Goal: Complete application form: Complete application form

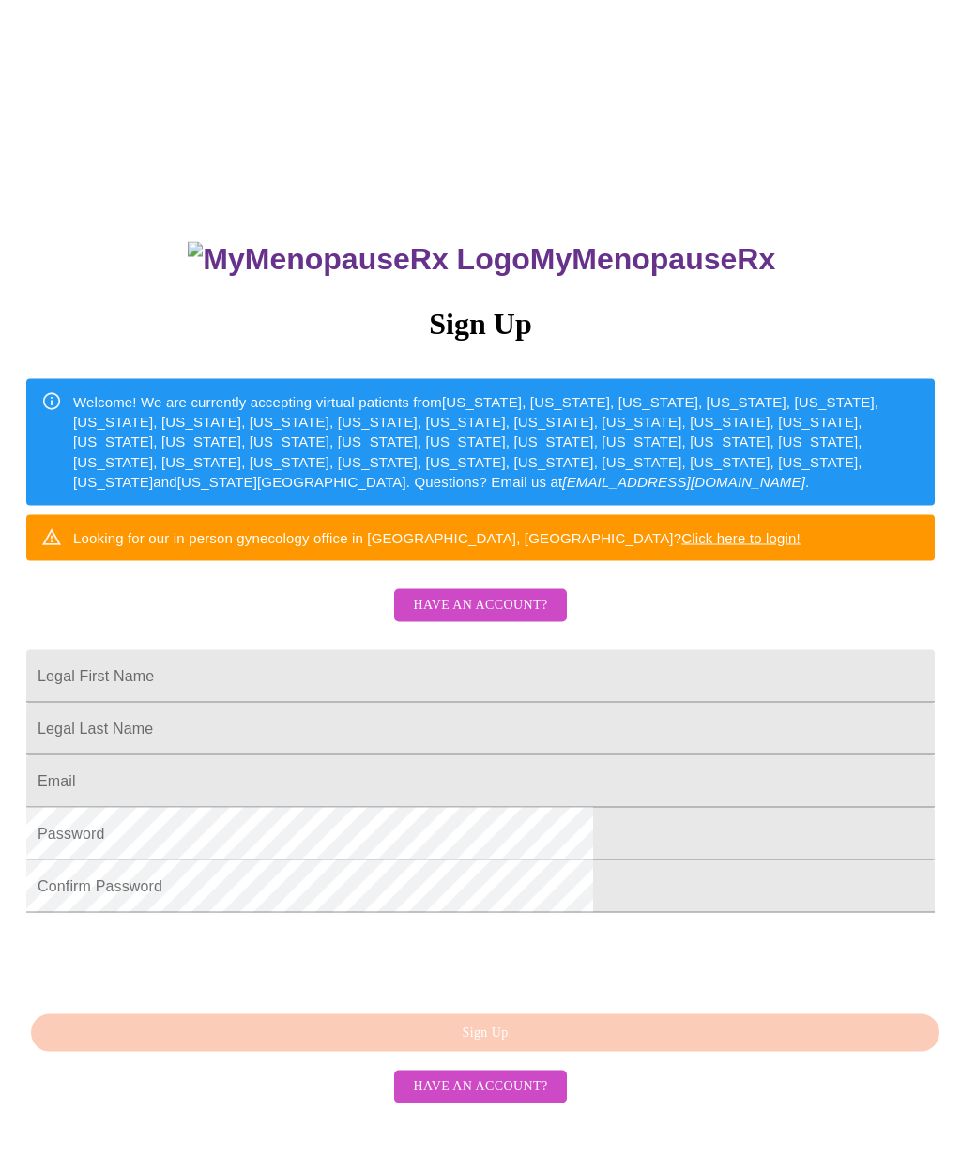
scroll to position [39, 0]
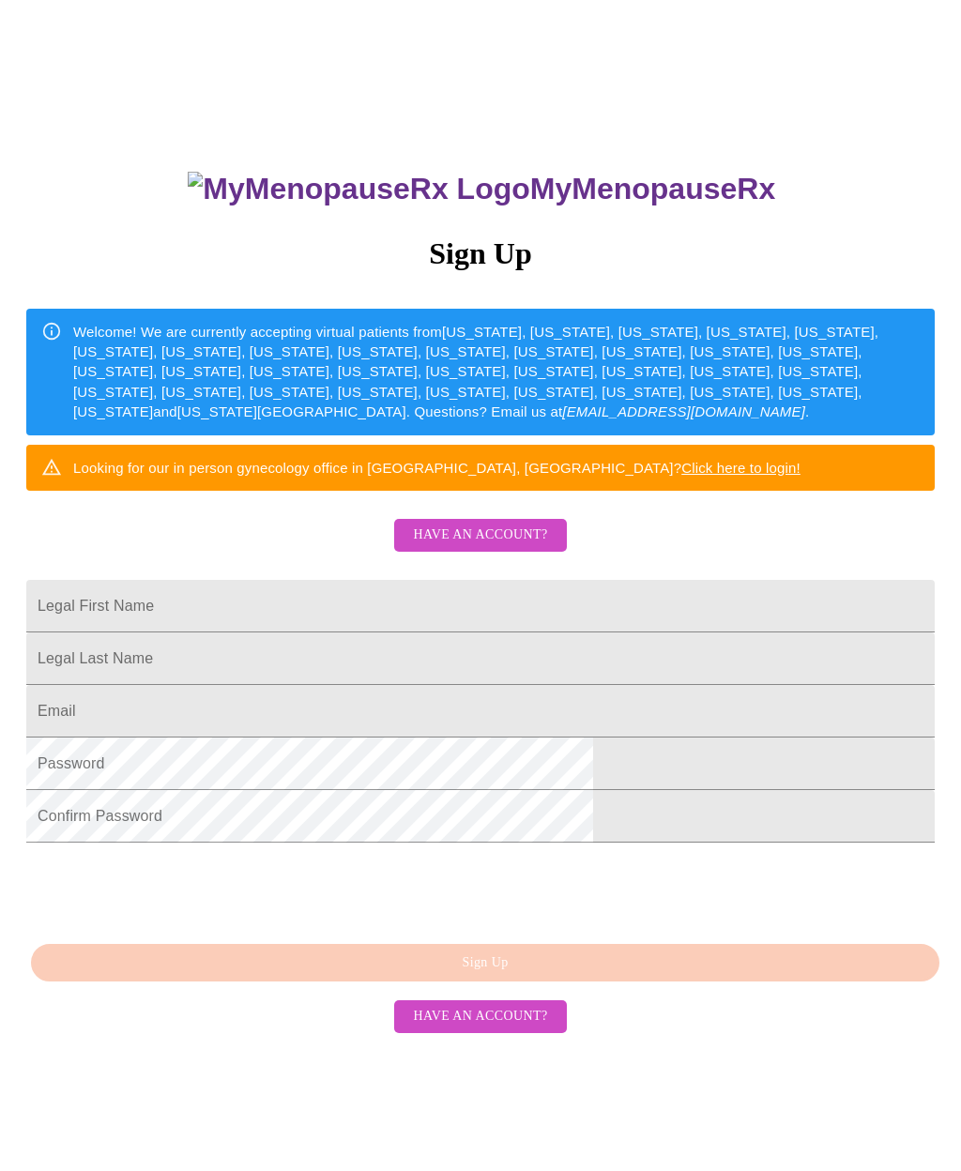
click at [463, 547] on span "Have an account?" at bounding box center [480, 535] width 134 height 23
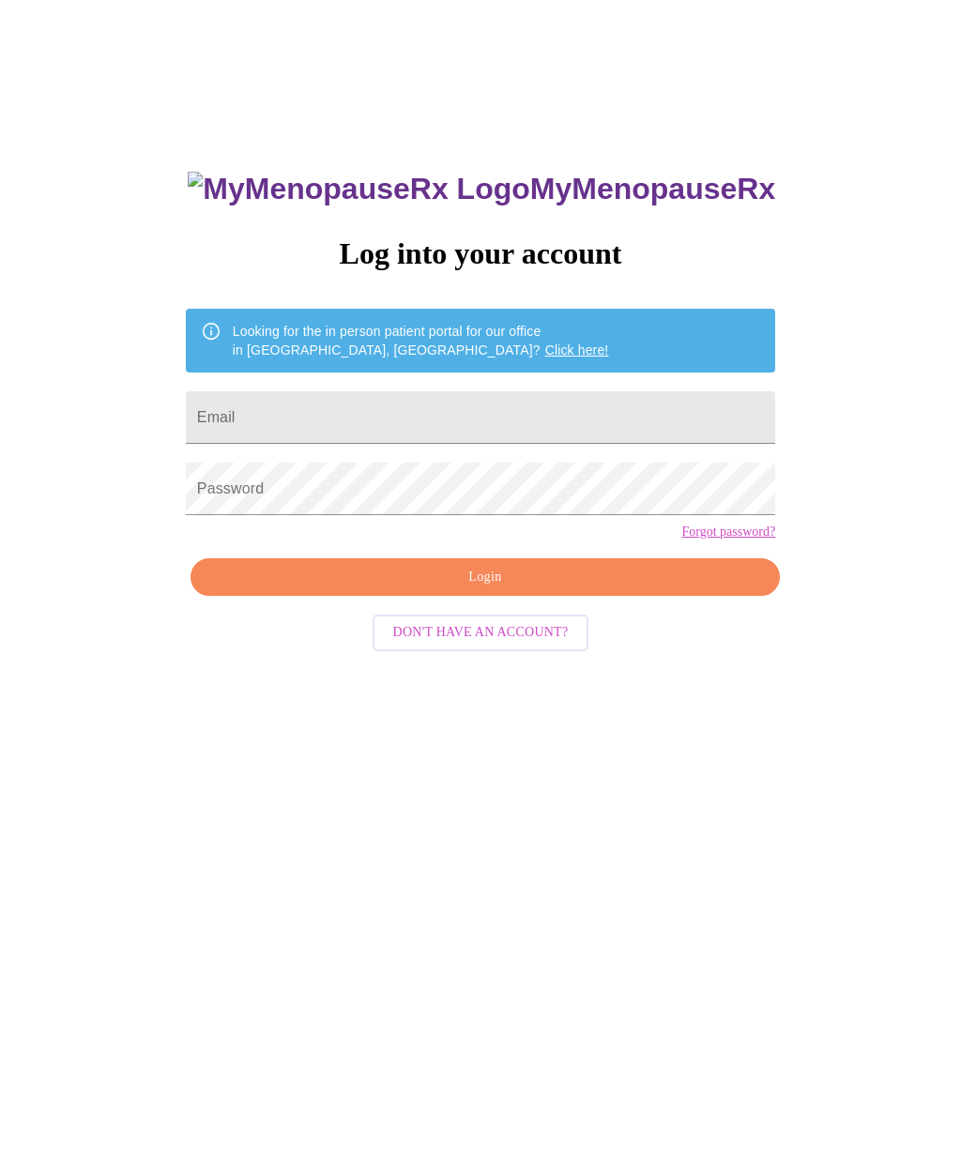
scroll to position [84, 0]
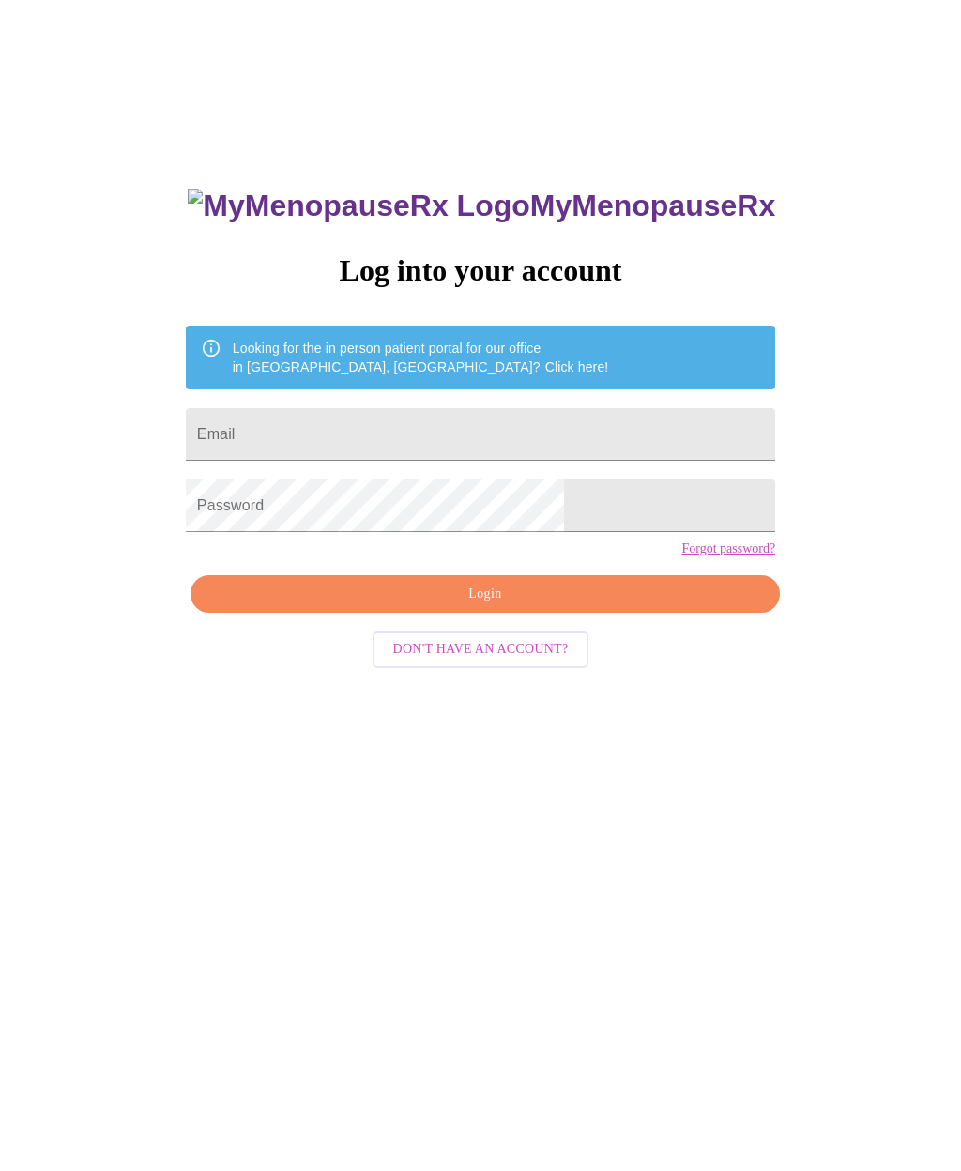
click at [332, 431] on input "Email" at bounding box center [480, 434] width 589 height 53
click at [337, 446] on input "Email" at bounding box center [480, 434] width 589 height 53
click at [430, 448] on input "Email" at bounding box center [480, 434] width 589 height 53
type input "[EMAIL_ADDRESS][DOMAIN_NAME]"
click at [490, 606] on span "Login" at bounding box center [485, 594] width 546 height 23
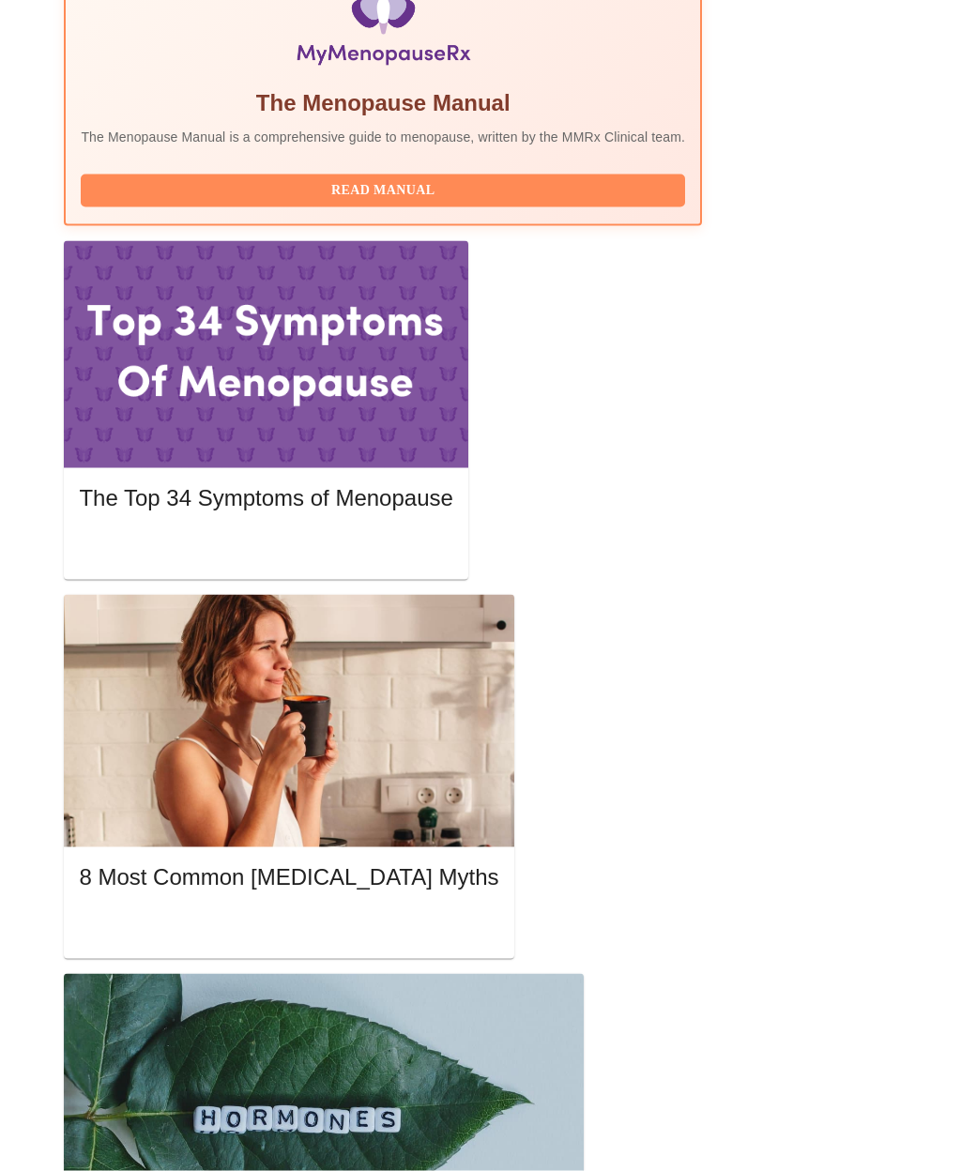
scroll to position [719, 0]
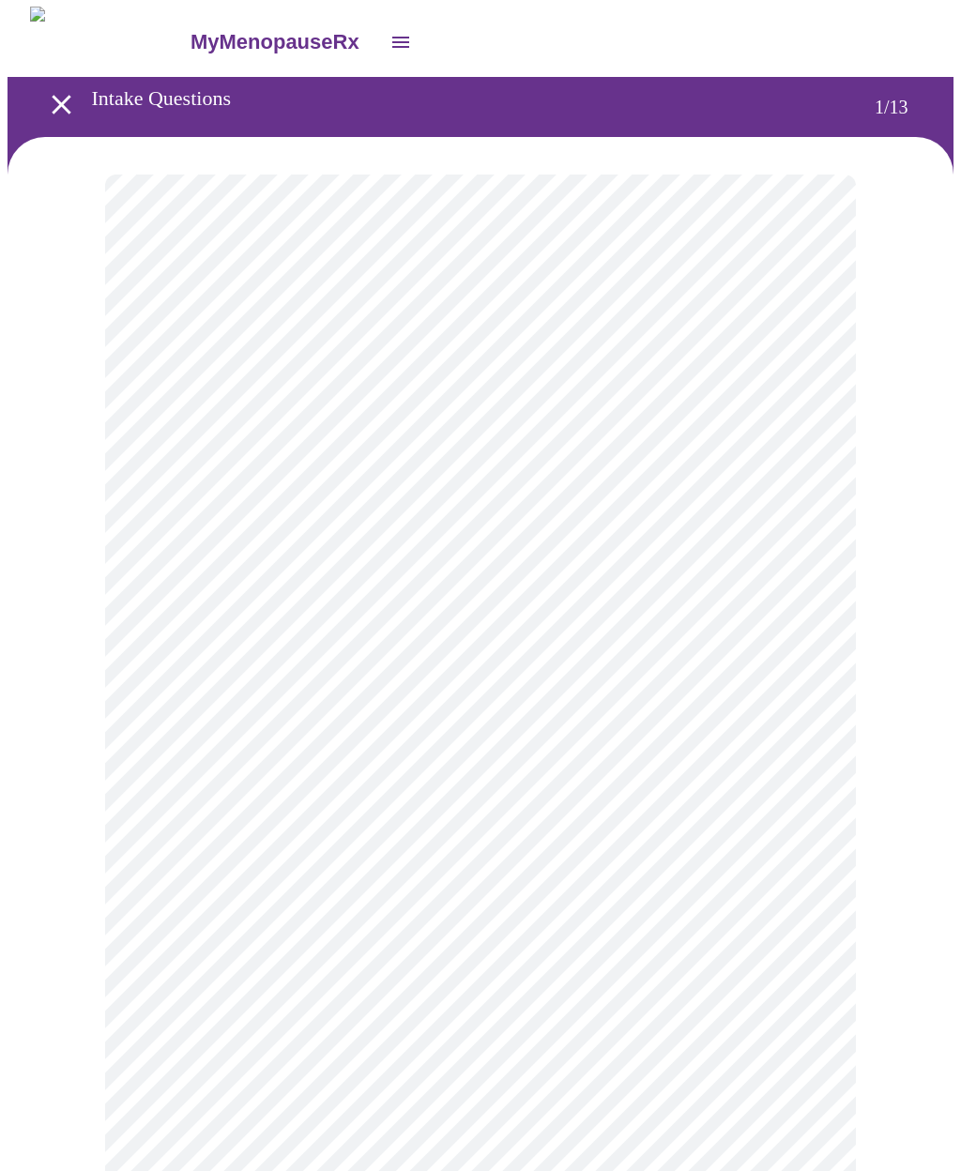
scroll to position [21, 0]
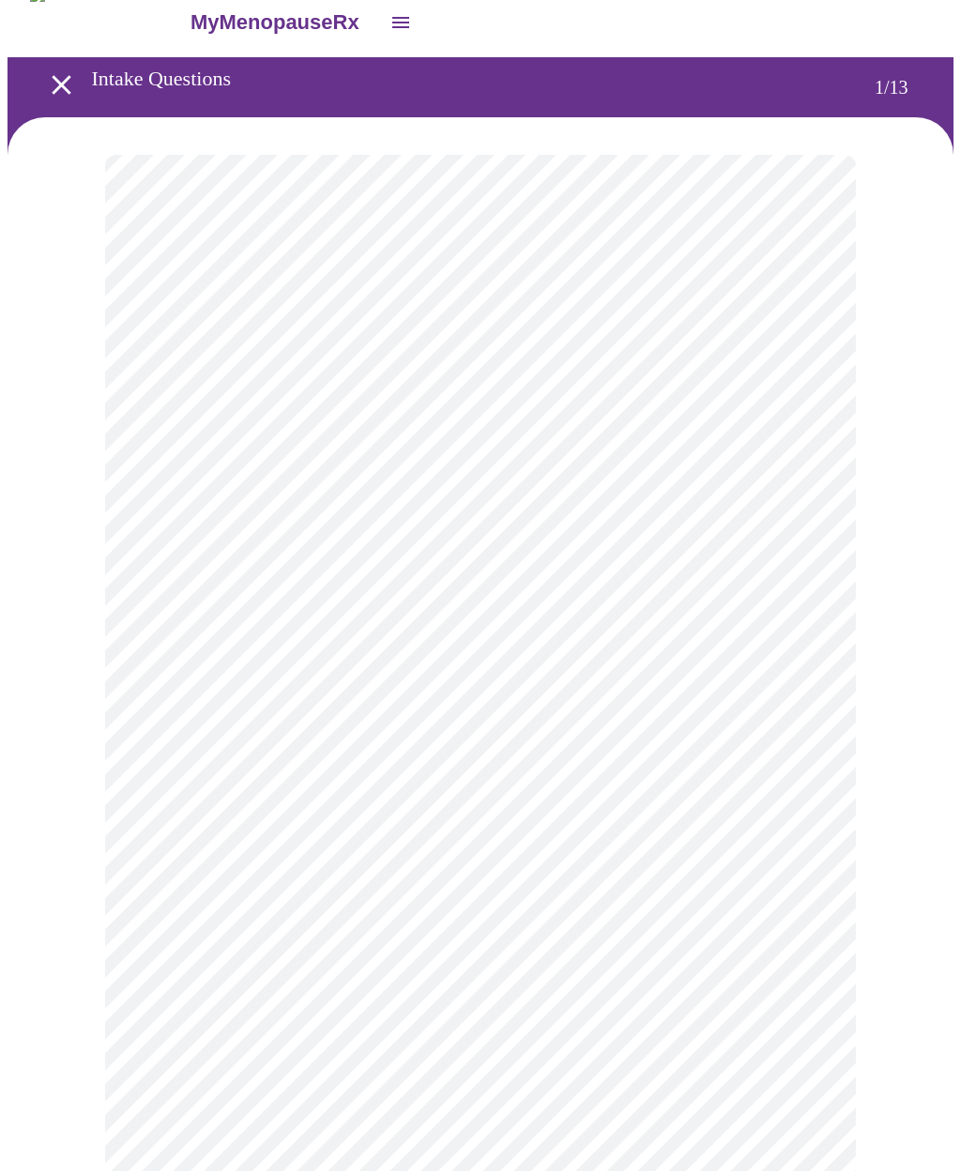
click at [165, 382] on body "MyMenopauseRx Intake Questions 1 / 13" at bounding box center [481, 843] width 946 height 1712
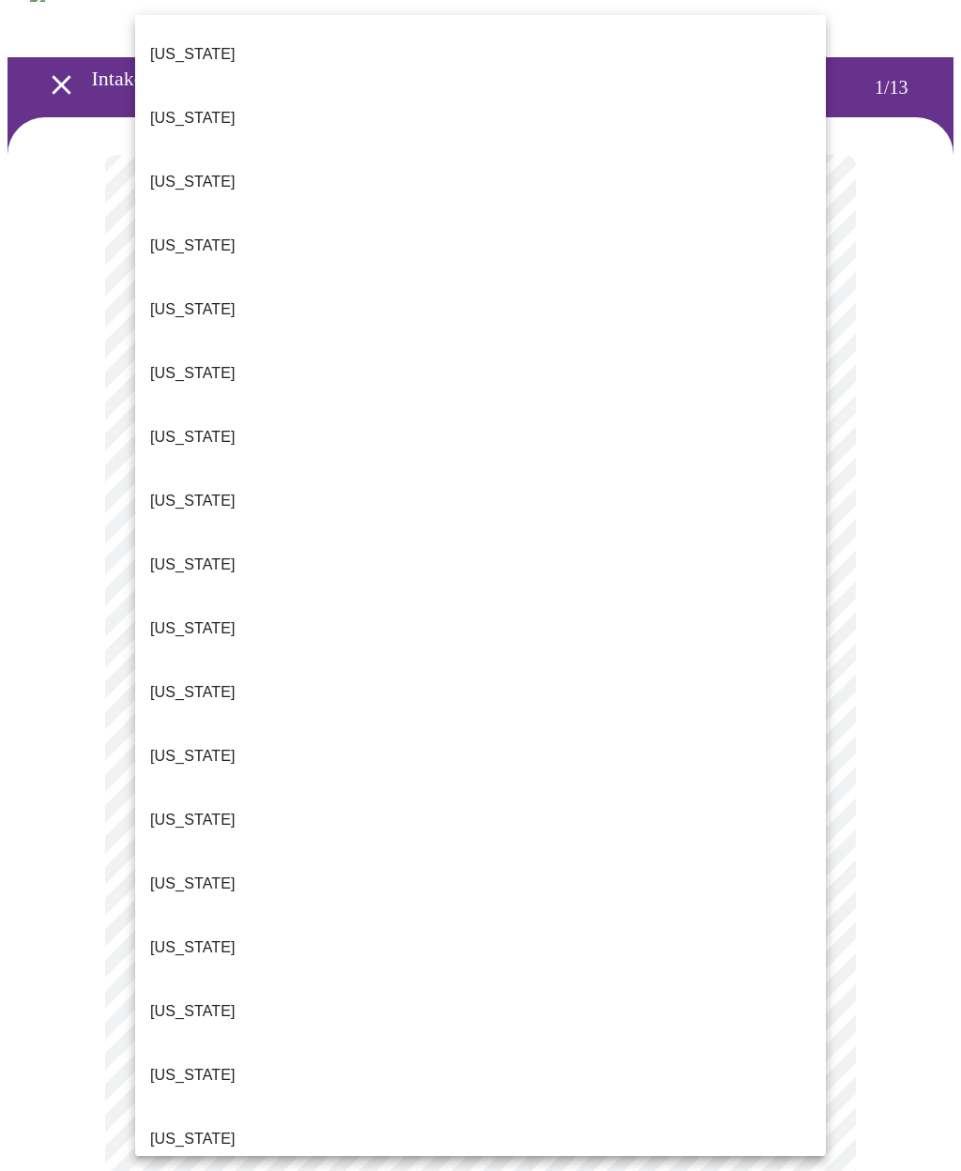
click at [154, 554] on p "[US_STATE]" at bounding box center [192, 565] width 85 height 23
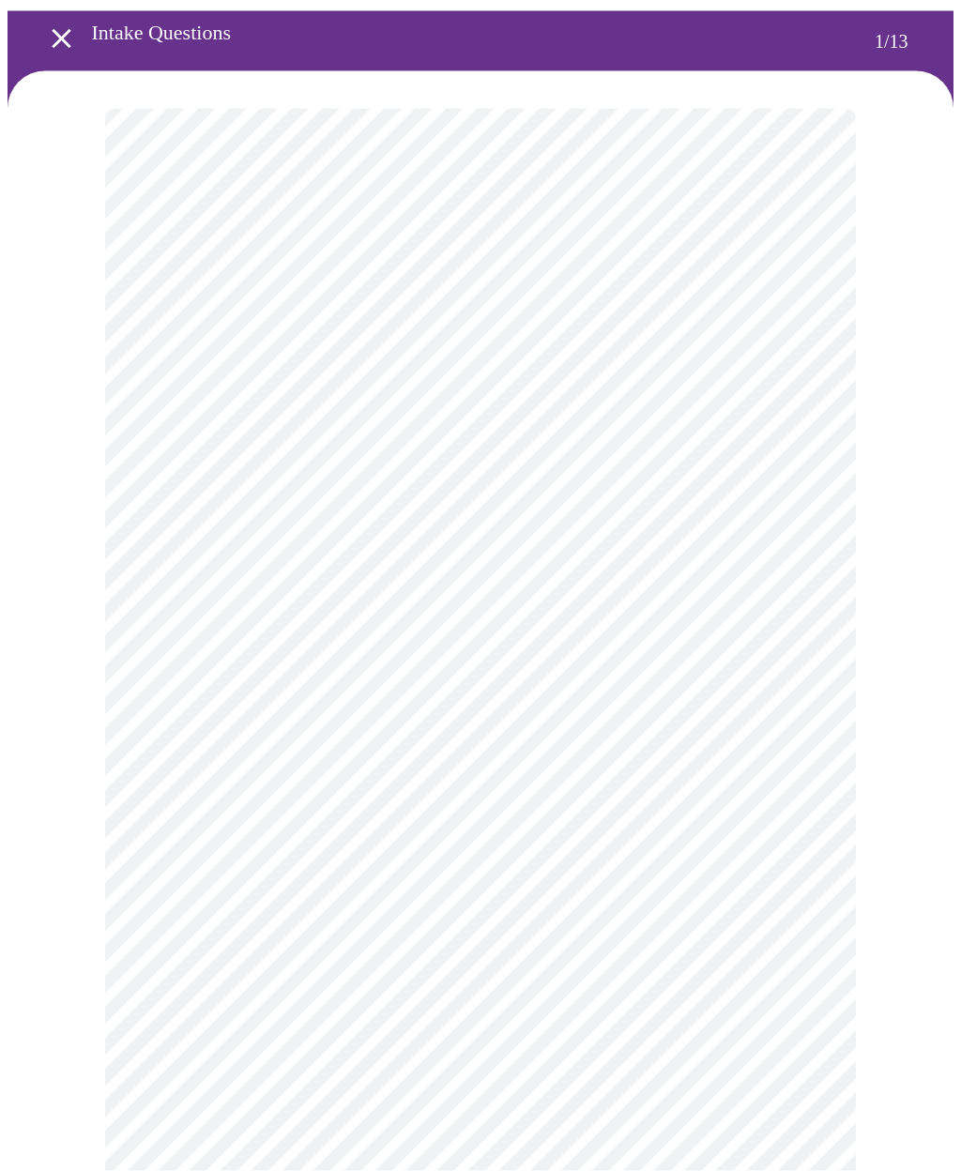
scroll to position [82, 0]
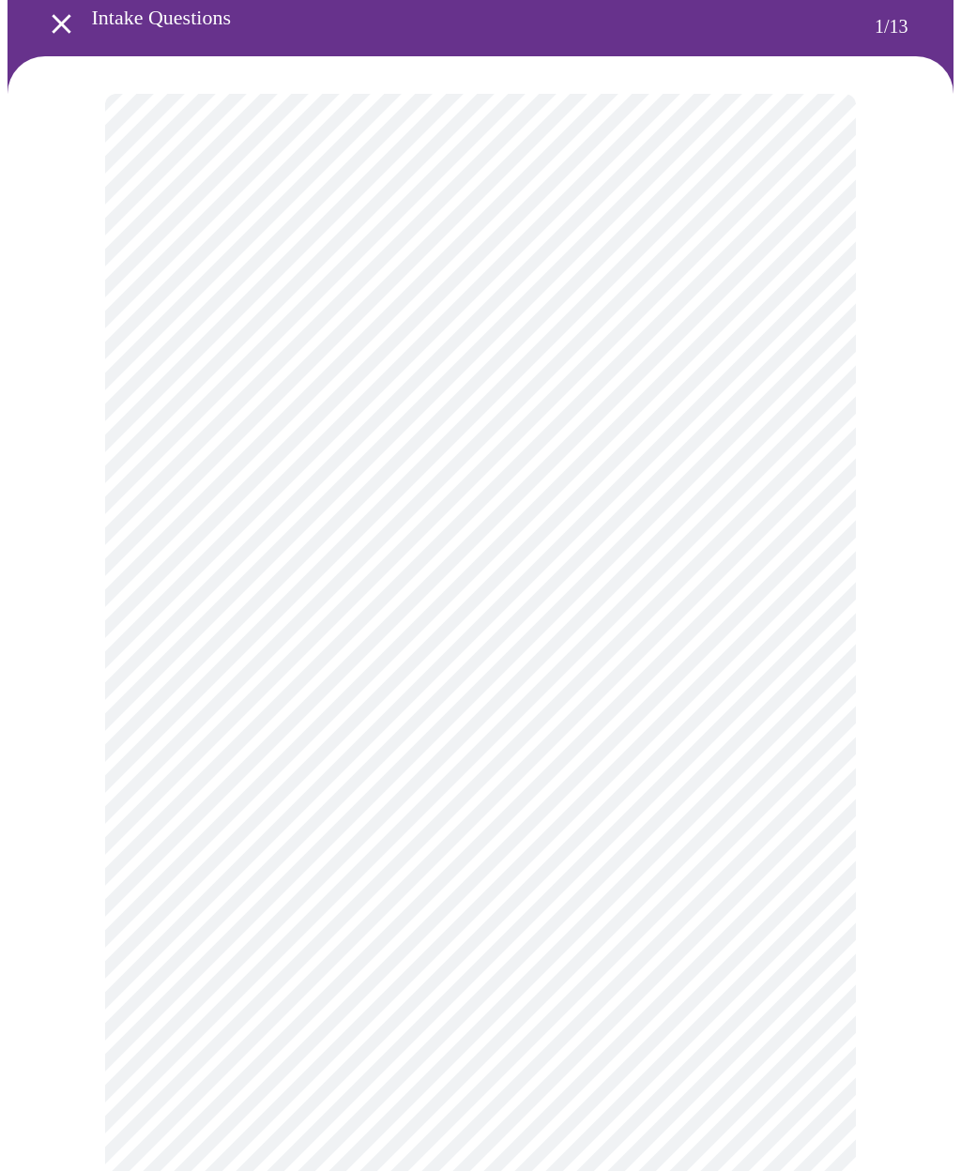
click at [168, 463] on body "MyMenopauseRx Intake Questions 1 / 13" at bounding box center [481, 776] width 946 height 1701
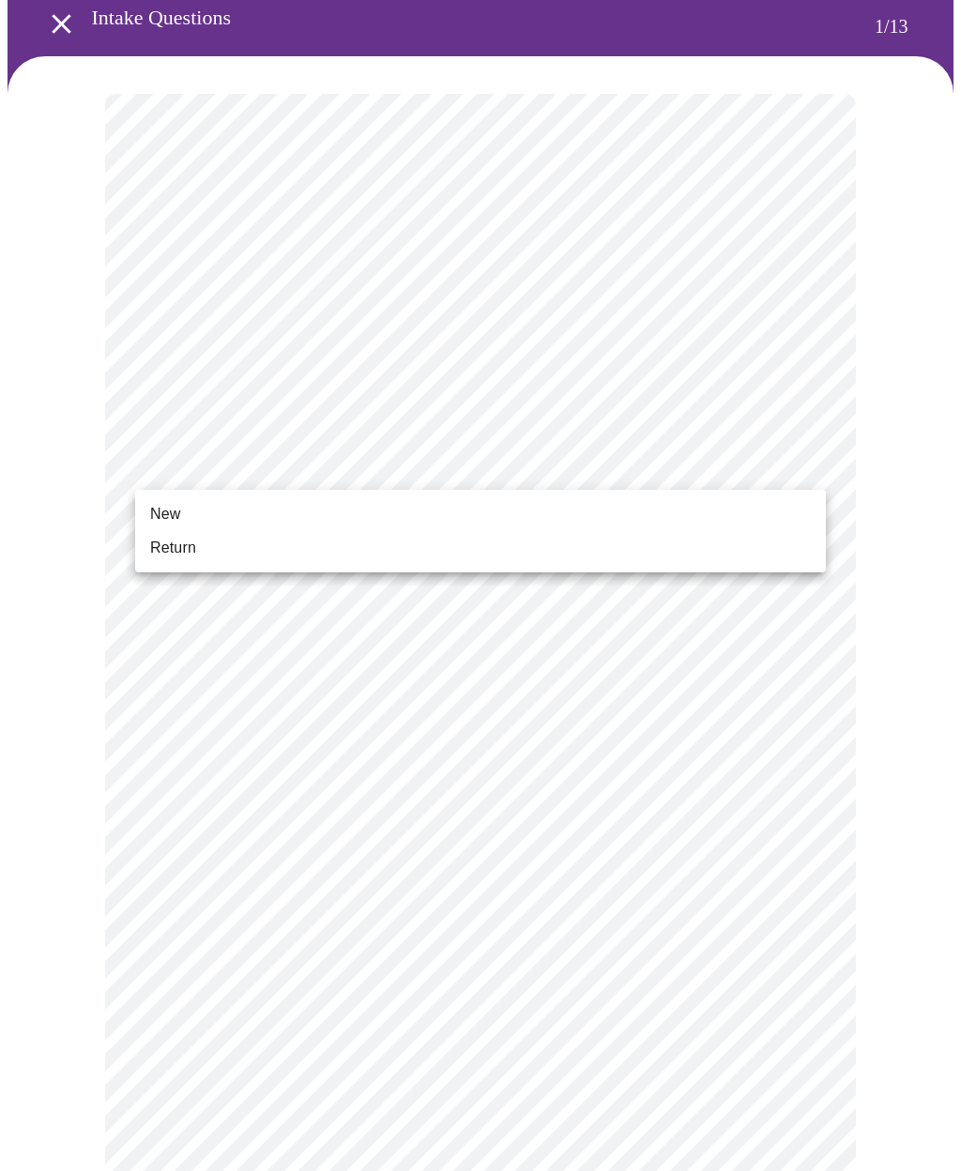
click at [162, 563] on li "Return" at bounding box center [480, 548] width 691 height 34
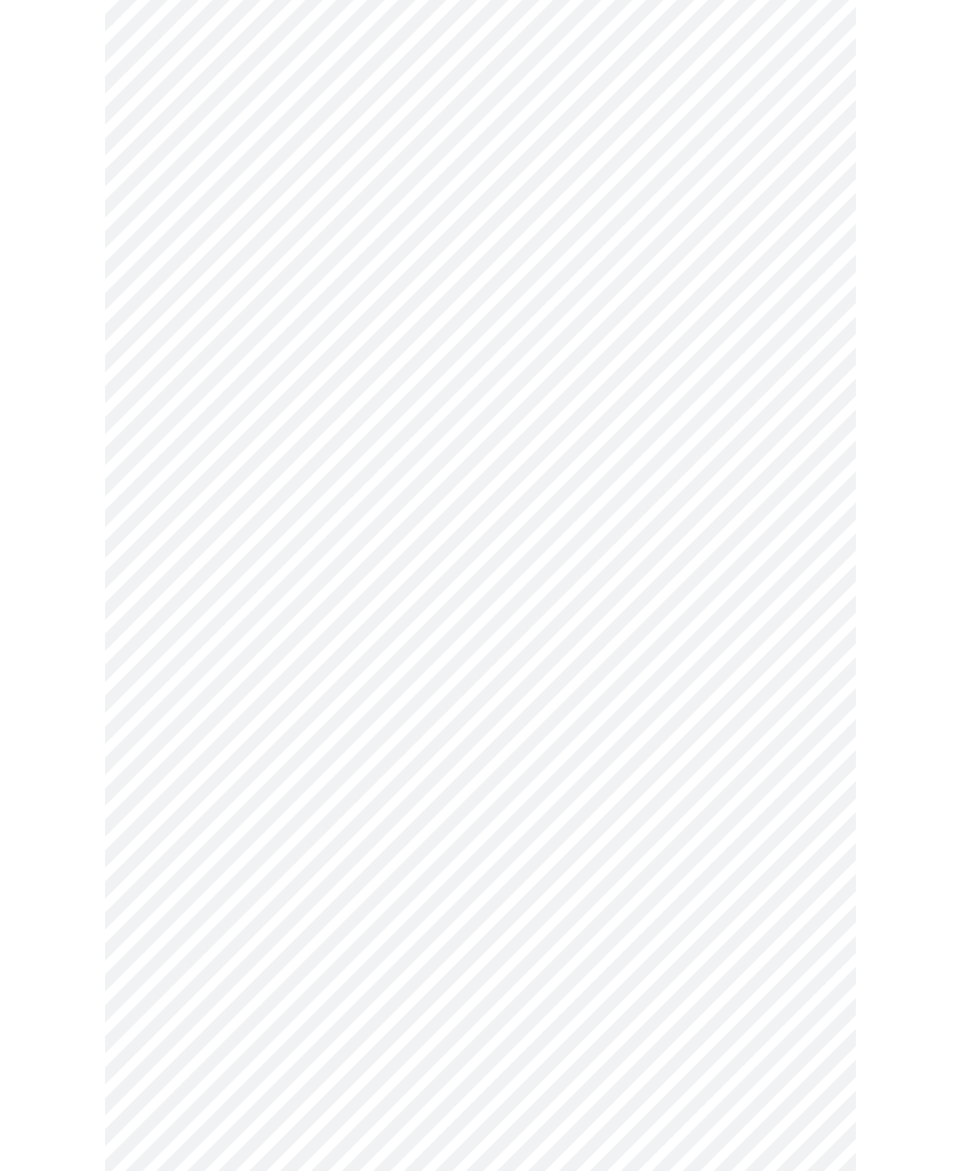
scroll to position [0, 0]
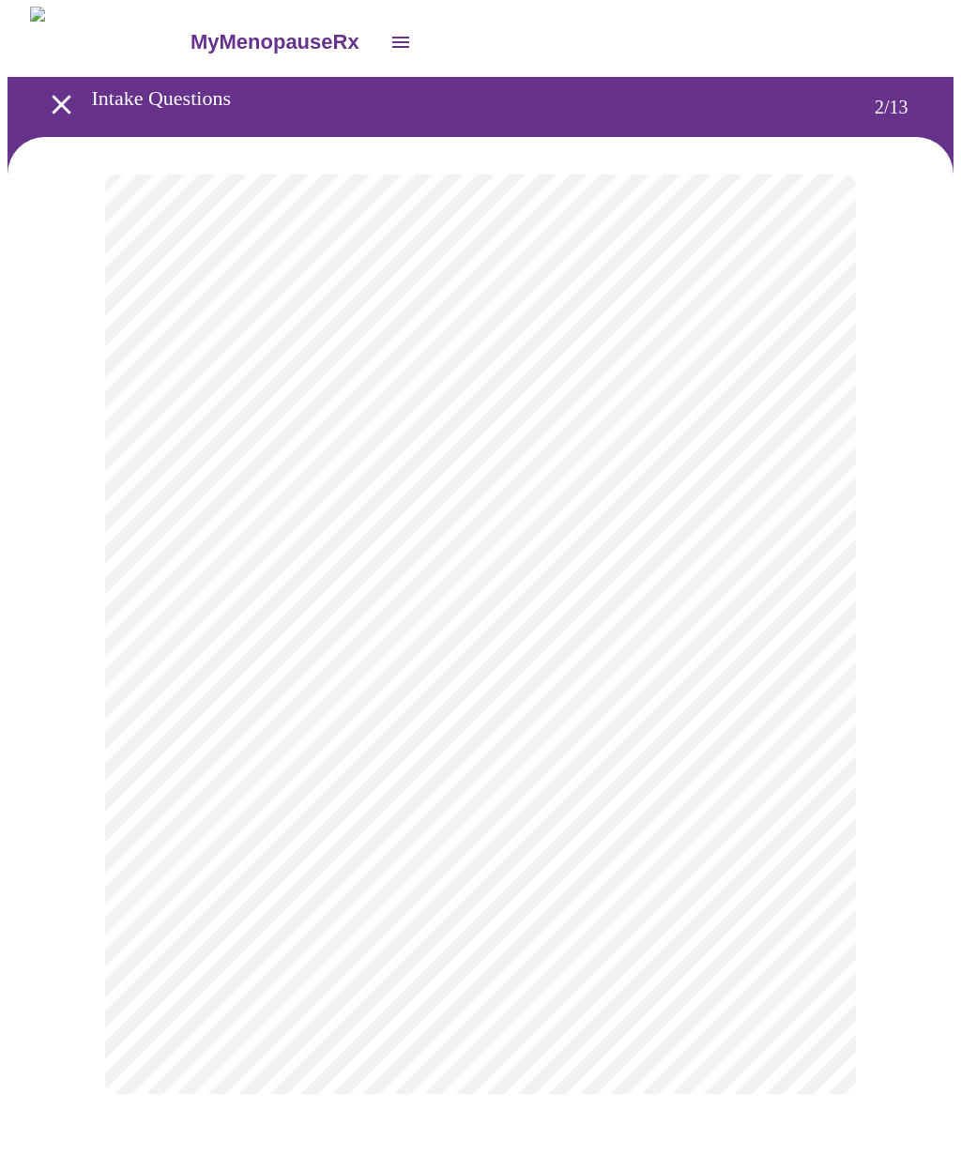
click at [177, 384] on body "MyMenopauseRx Intake Questions 2 / 13" at bounding box center [481, 570] width 946 height 1125
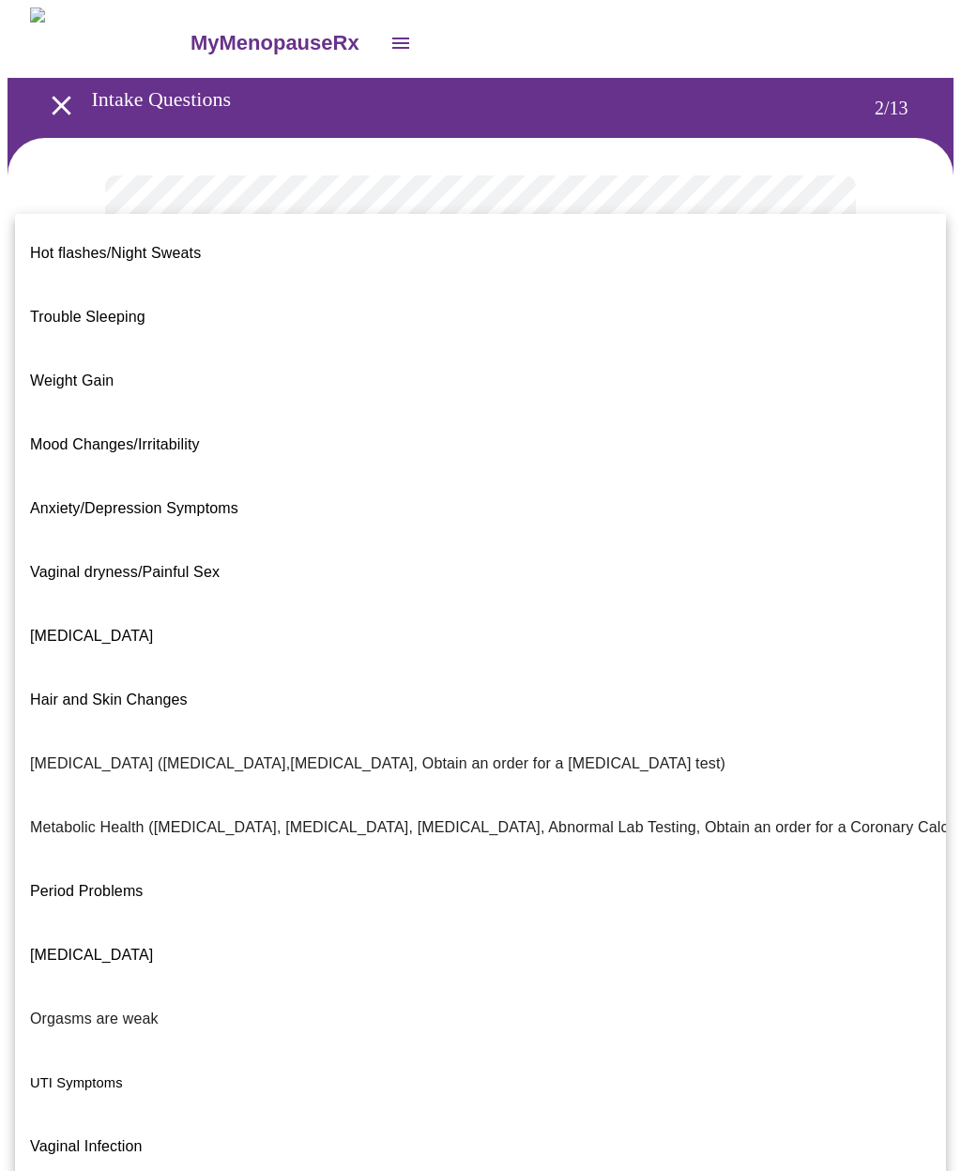
click at [52, 604] on li "[MEDICAL_DATA]" at bounding box center [480, 636] width 931 height 64
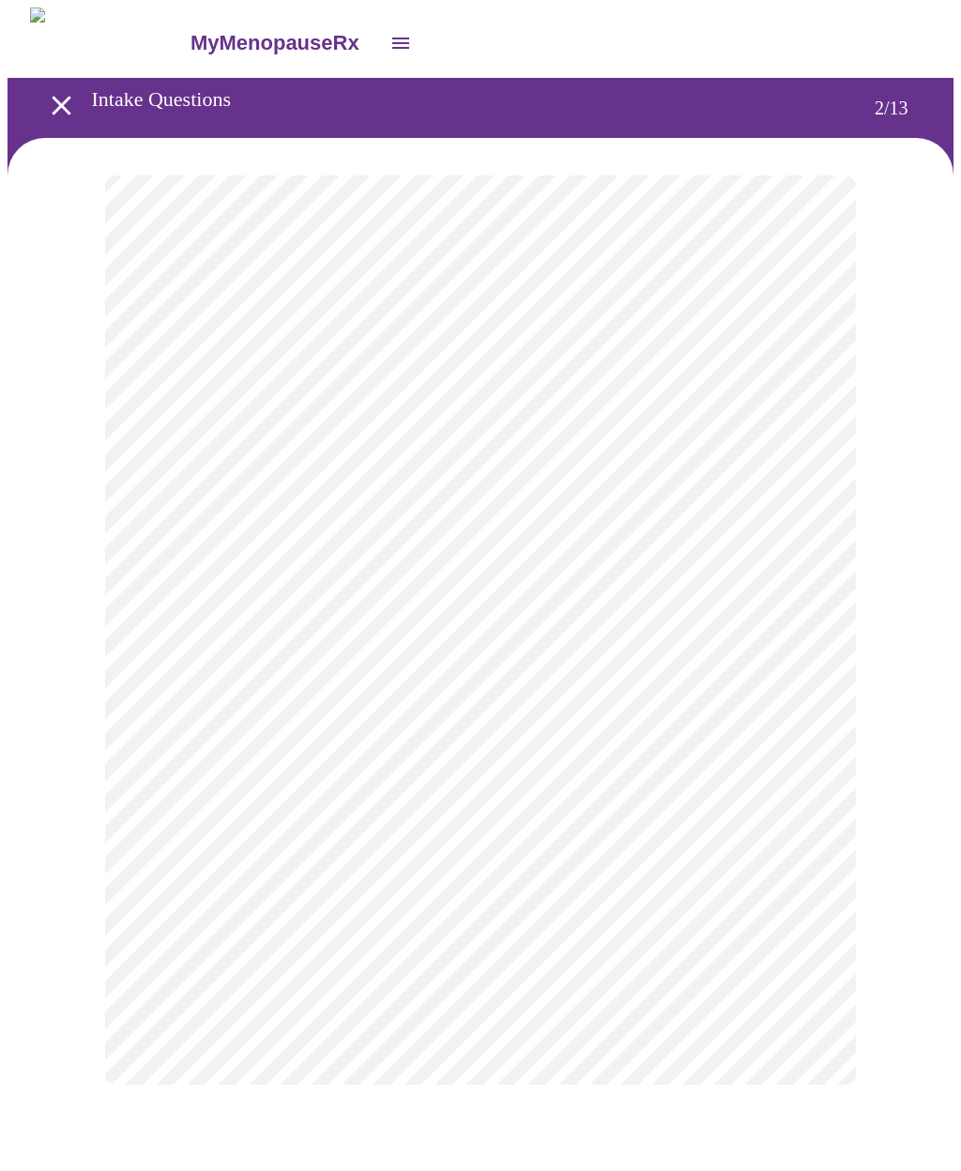
click at [183, 587] on body "MyMenopauseRx Intake Questions 2 / 13" at bounding box center [481, 565] width 946 height 1115
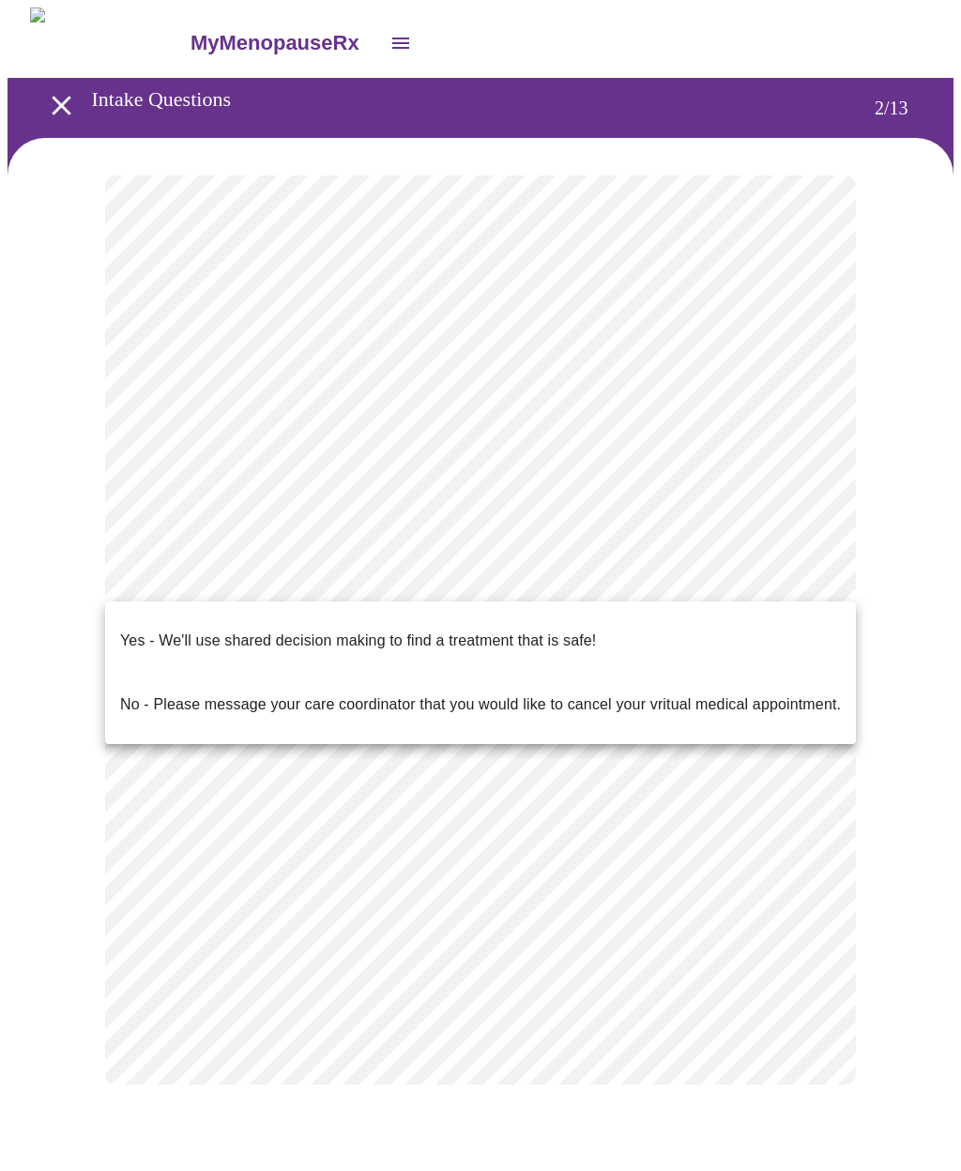
click at [138, 630] on p "Yes - We'll use shared decision making to find a treatment that is safe!" at bounding box center [358, 641] width 476 height 23
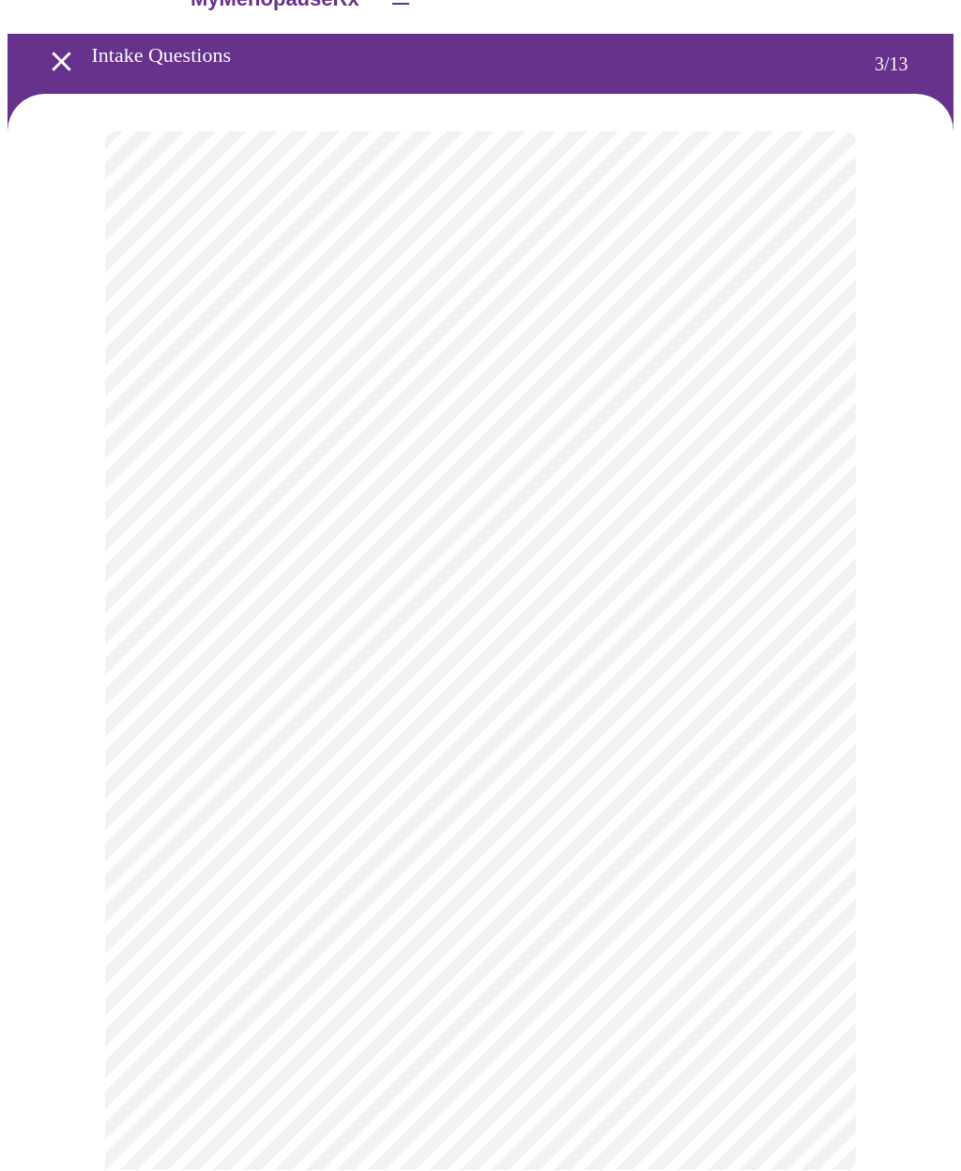
scroll to position [44, 0]
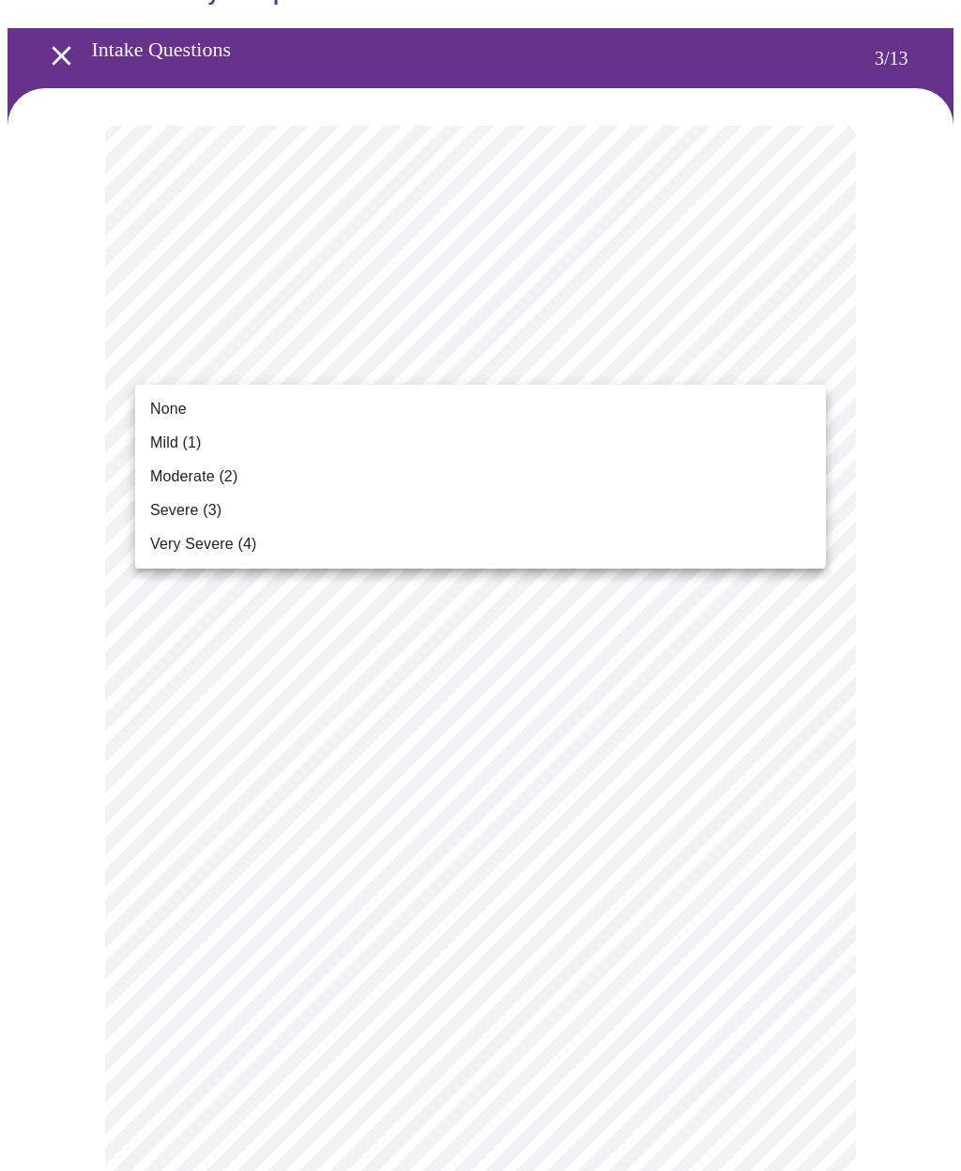
click at [173, 445] on span "Mild (1)" at bounding box center [176, 443] width 52 height 23
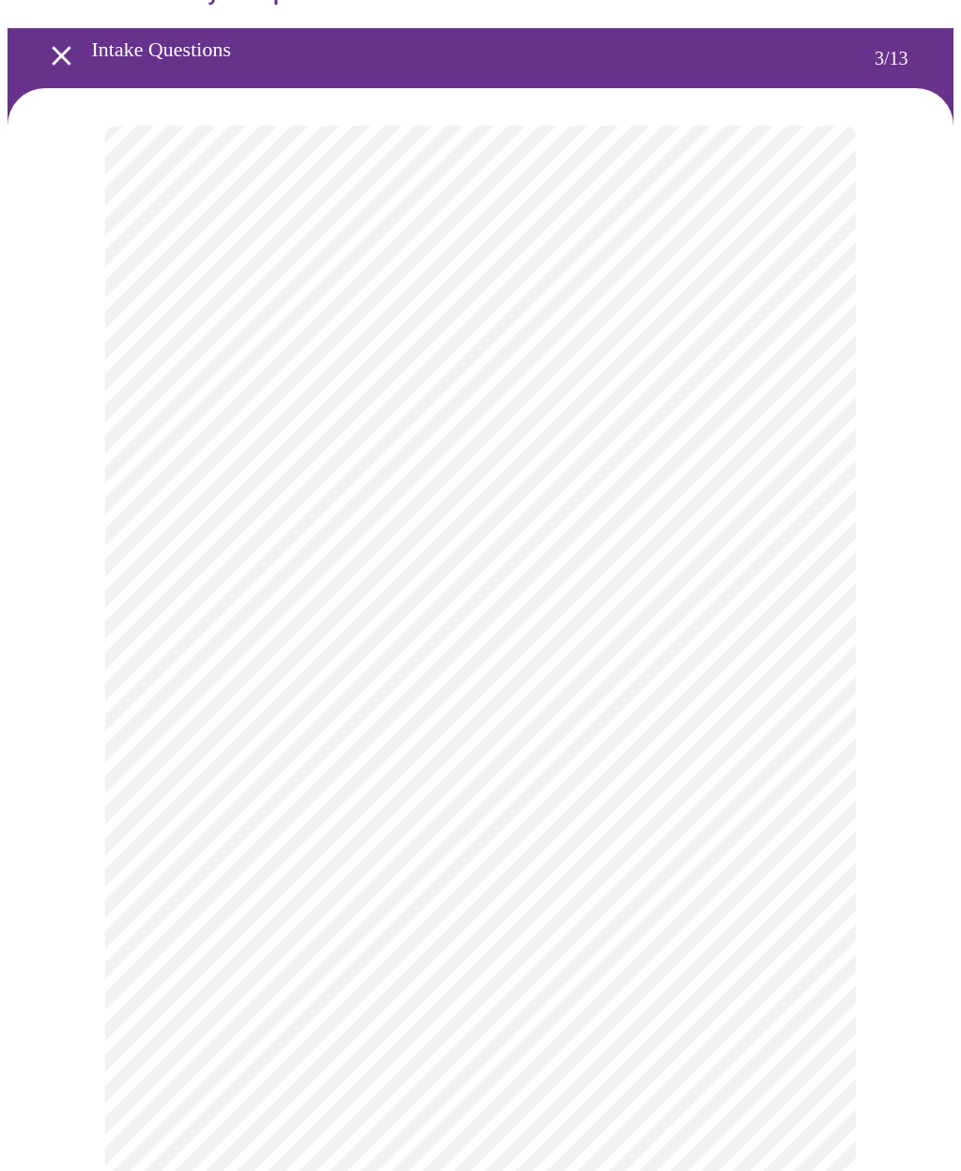
click at [179, 512] on body "MyMenopauseRx Intake Questions 3 / 13" at bounding box center [481, 1188] width 946 height 2461
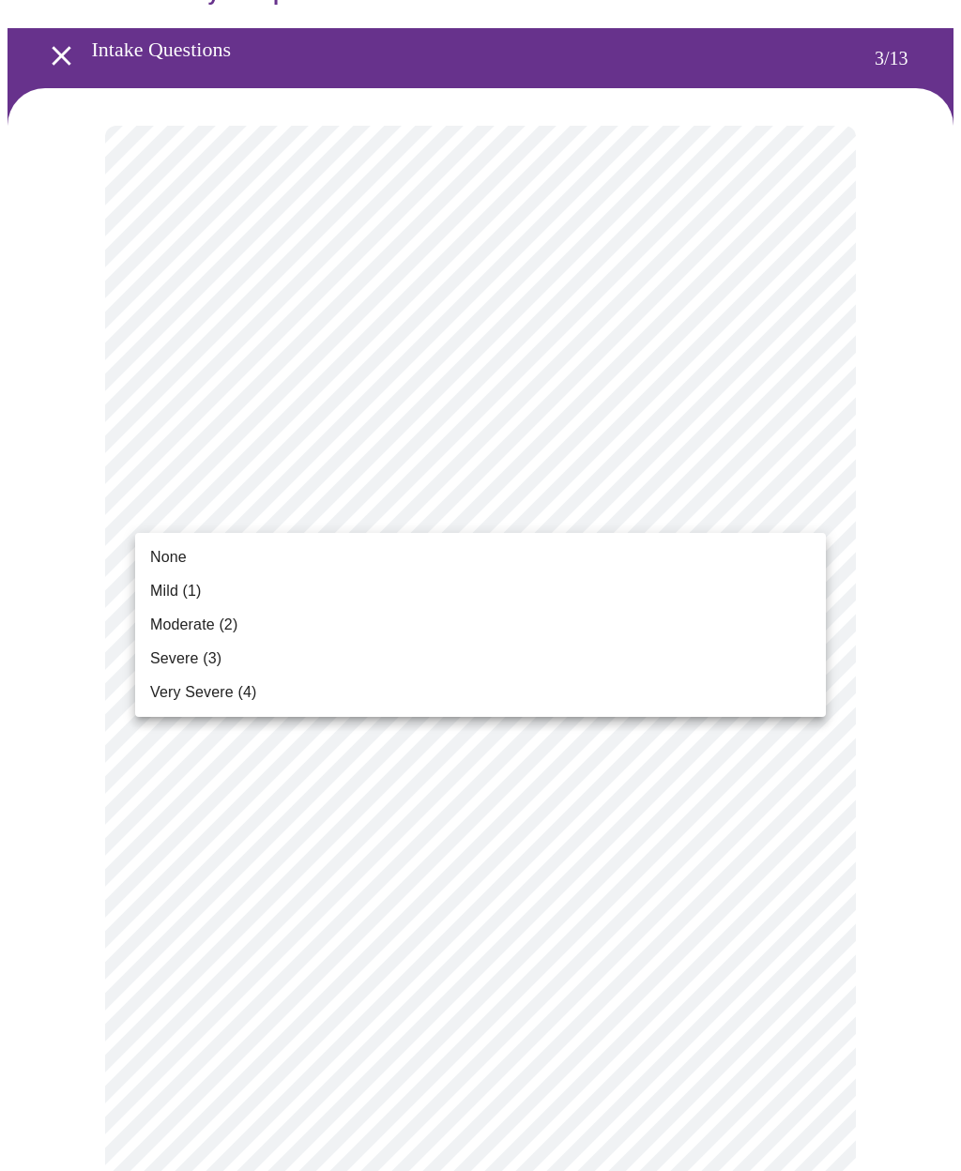
click at [161, 562] on span "None" at bounding box center [168, 557] width 37 height 23
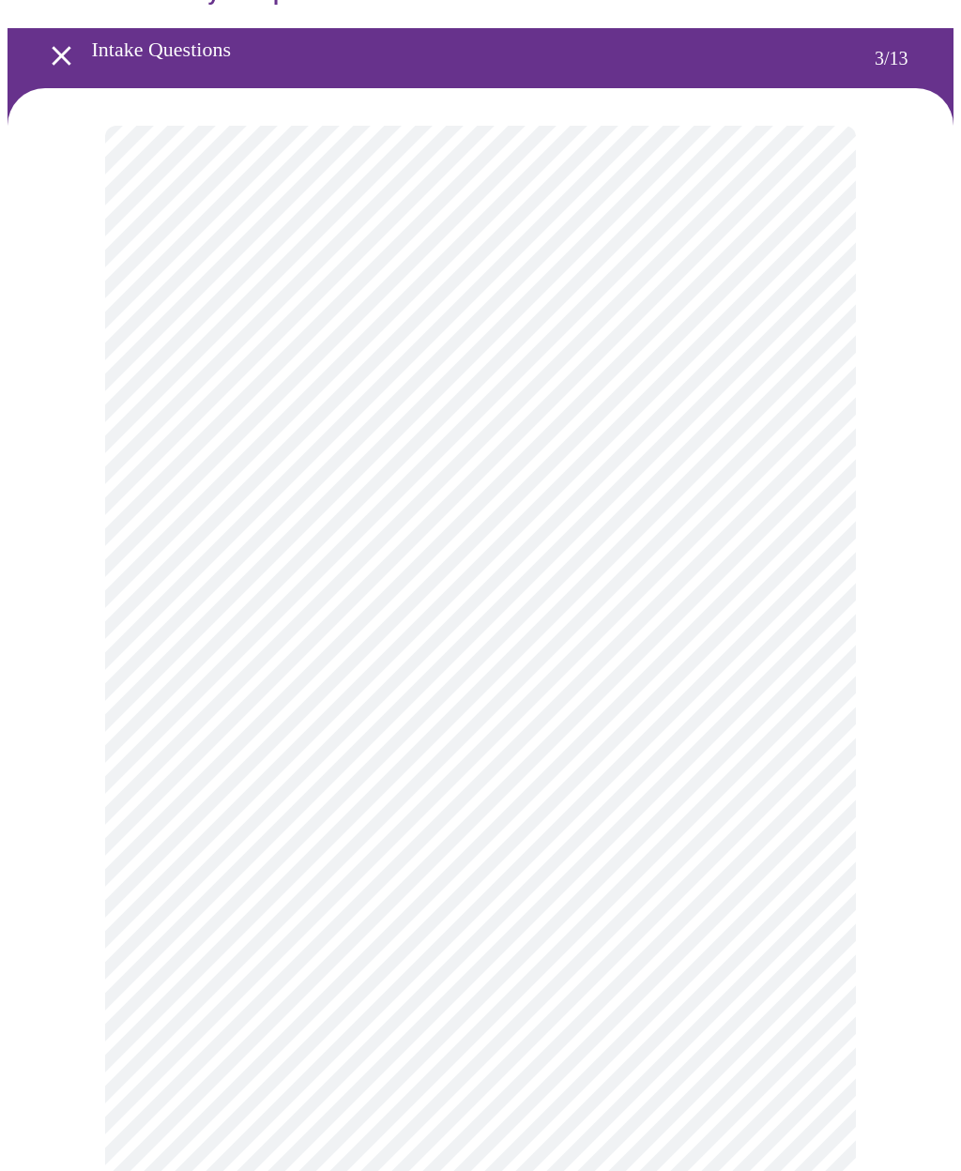
click at [165, 666] on body "MyMenopauseRx Intake Questions 3 / 13" at bounding box center [481, 1175] width 946 height 2435
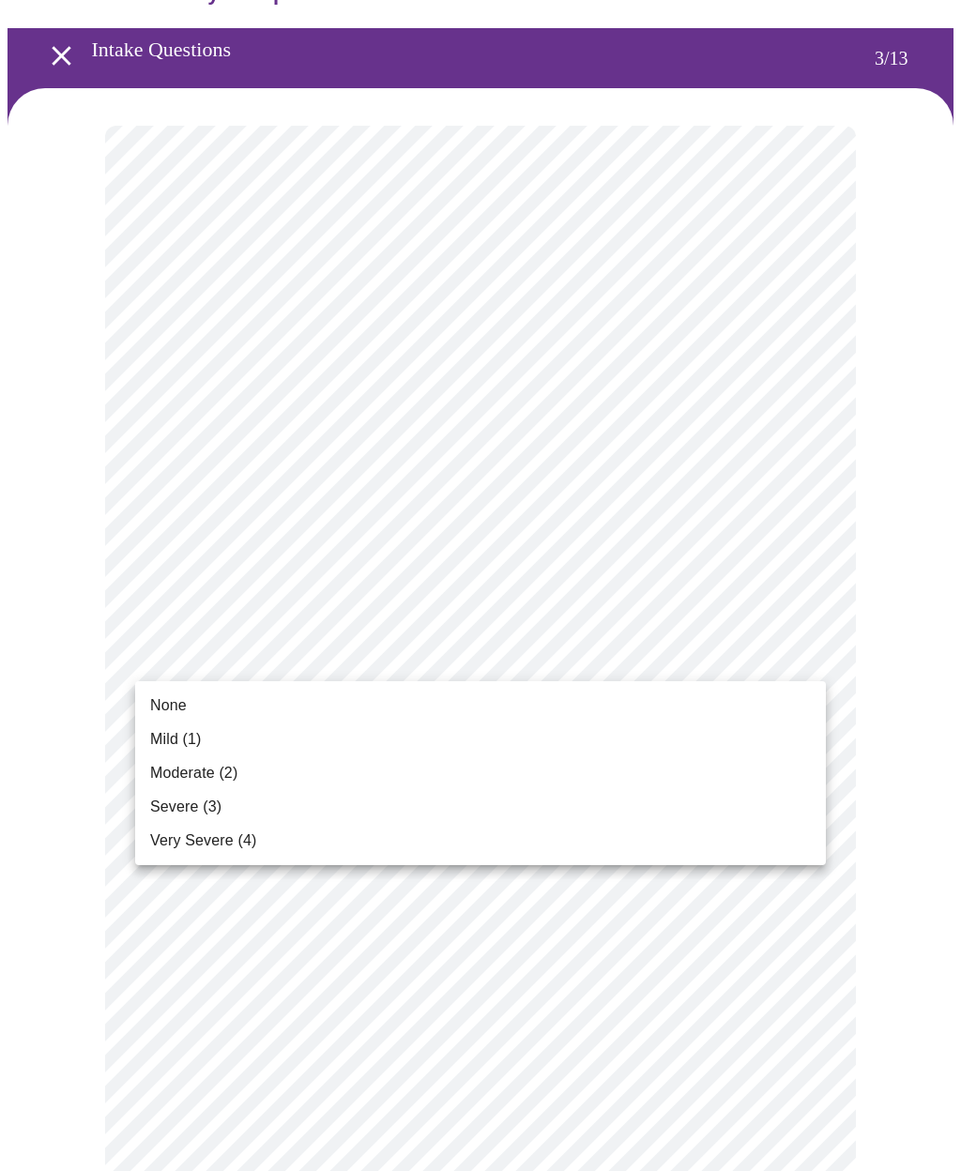
click at [189, 774] on span "Moderate (2)" at bounding box center [193, 773] width 87 height 23
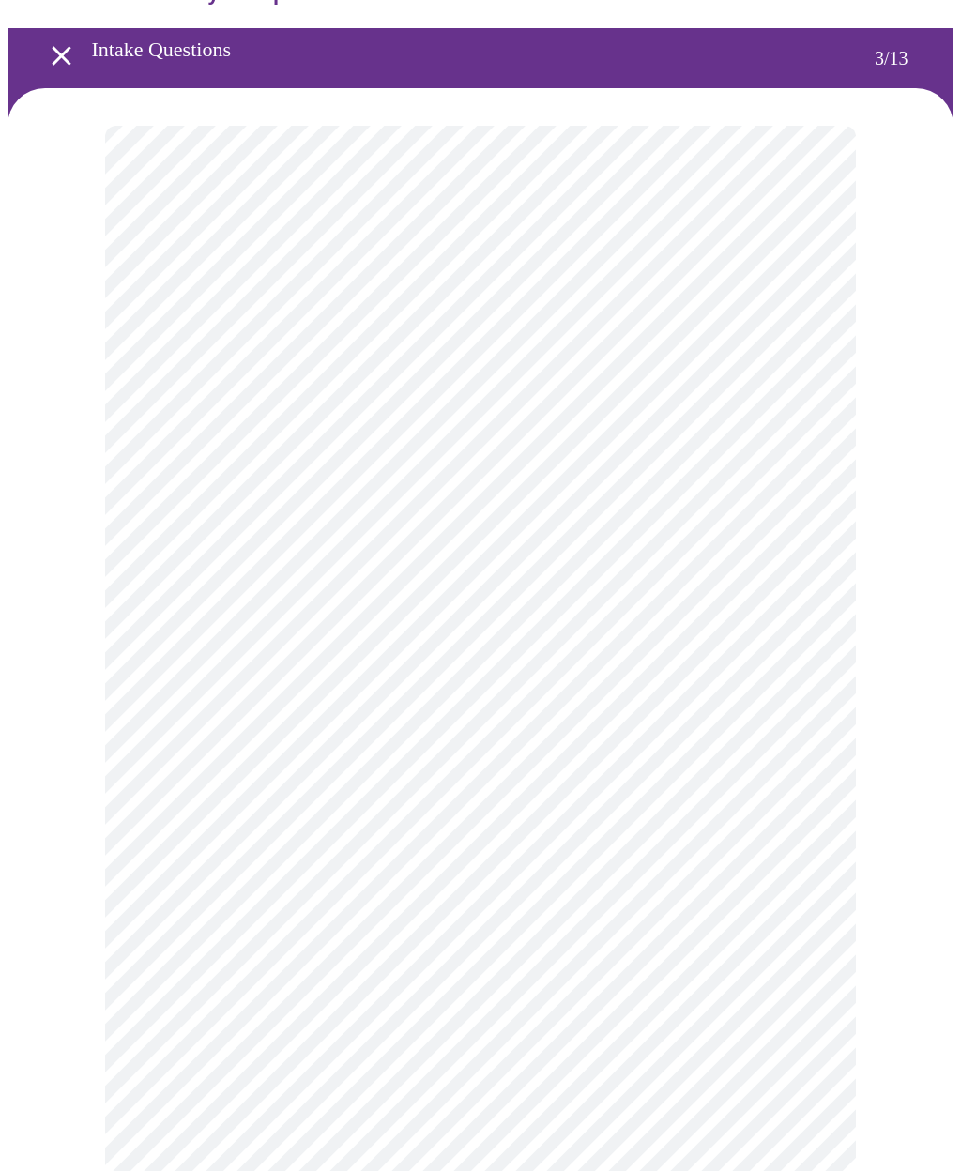
click at [187, 803] on body "MyMenopauseRx Intake Questions 3 / 13" at bounding box center [481, 1163] width 946 height 2410
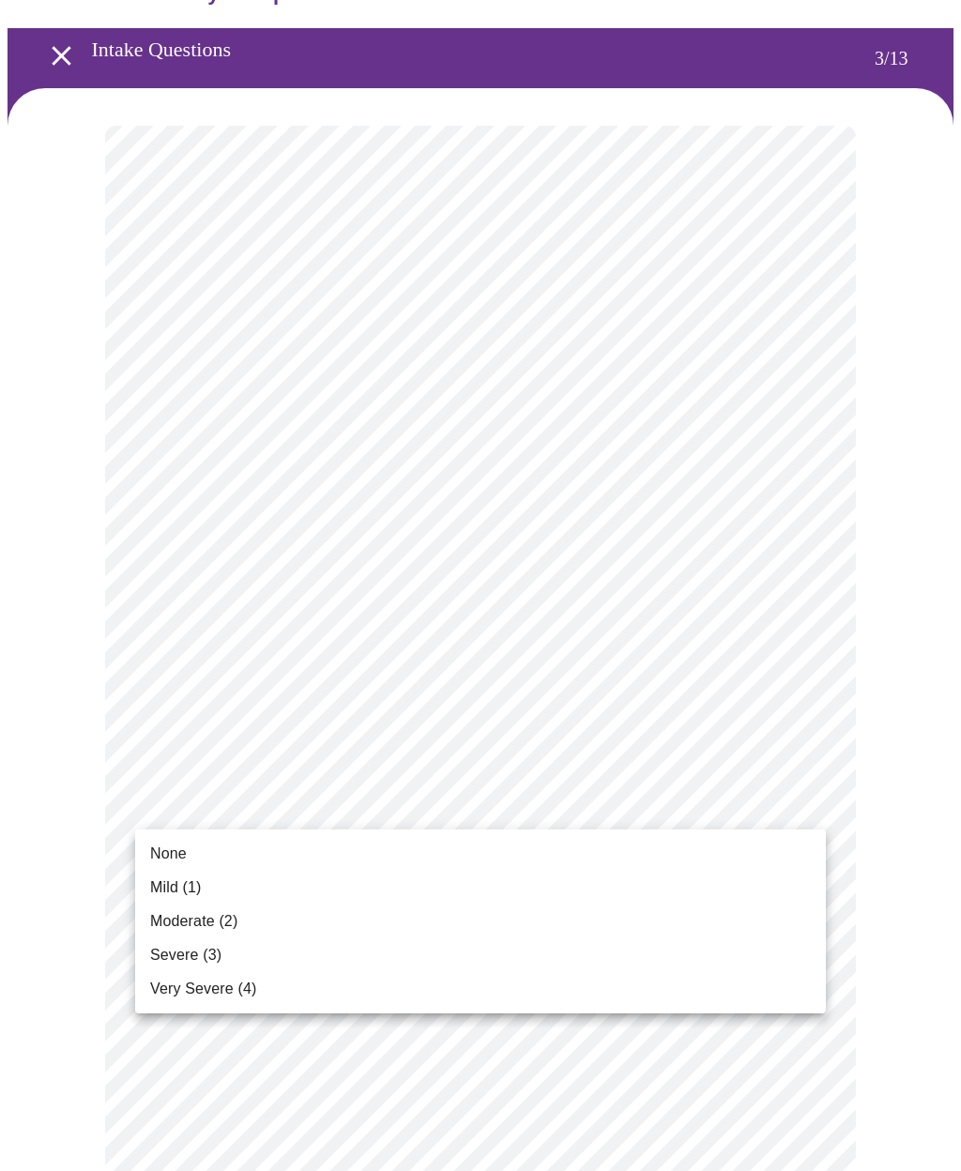
click at [172, 925] on span "Moderate (2)" at bounding box center [193, 921] width 87 height 23
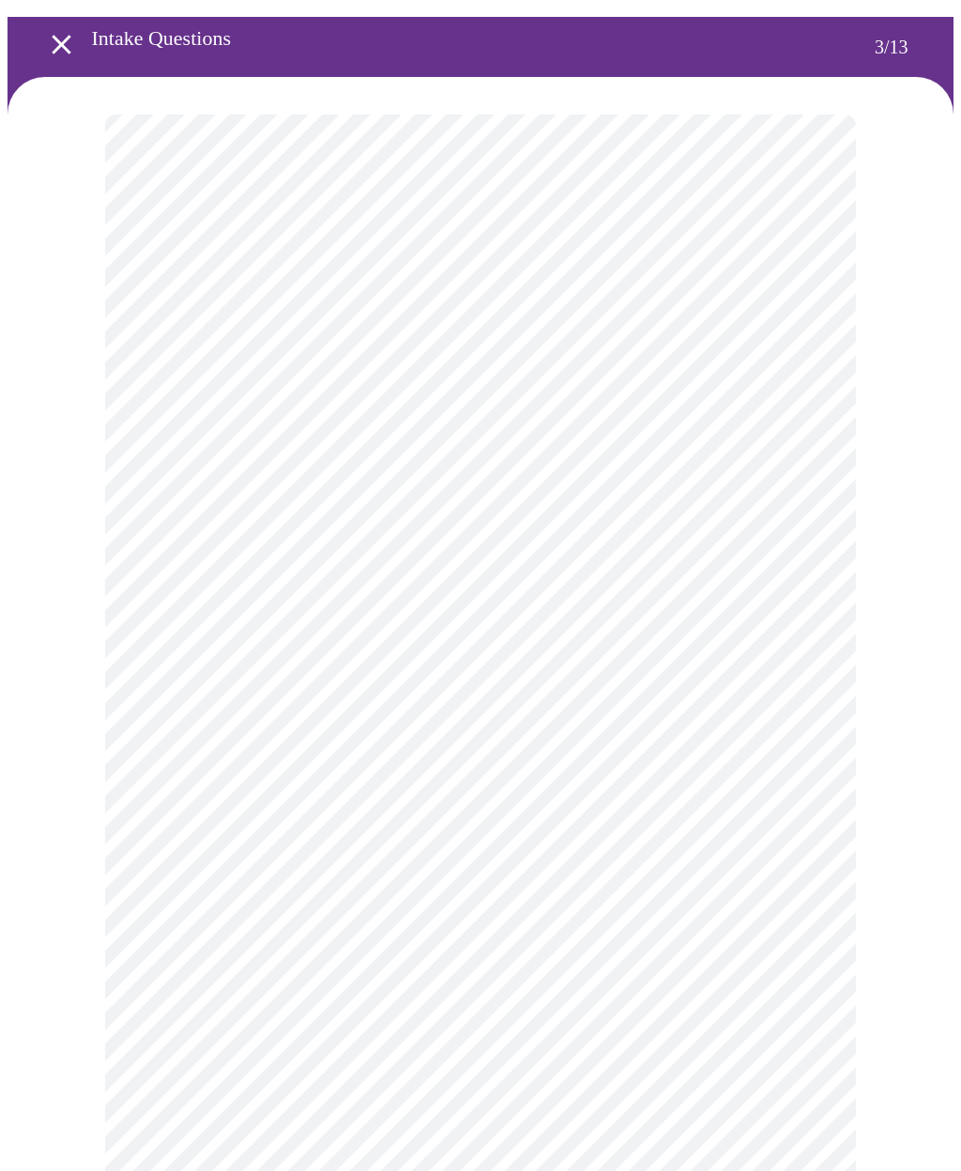
scroll to position [62, 0]
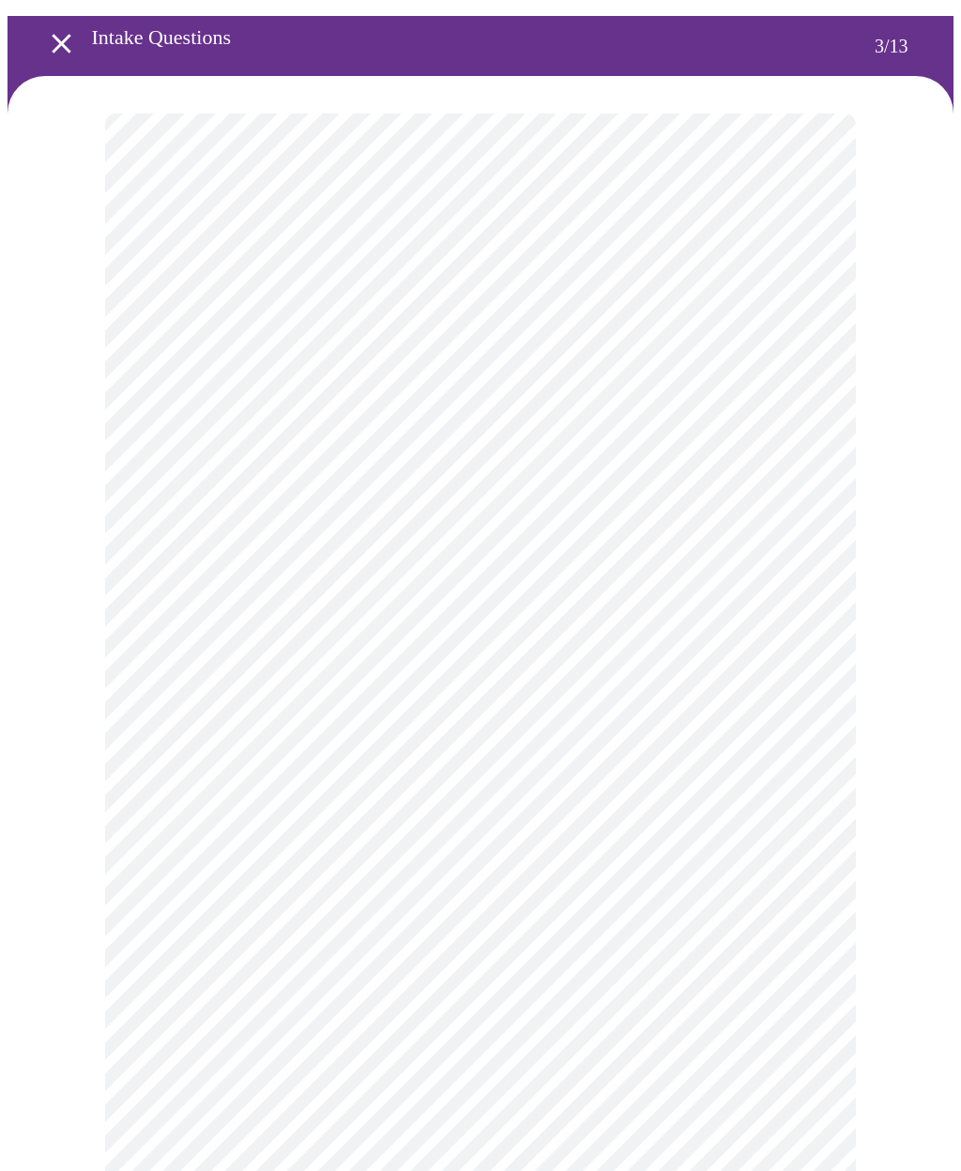
click at [195, 916] on body "MyMenopauseRx Intake Questions 3 / 13" at bounding box center [481, 1138] width 946 height 2385
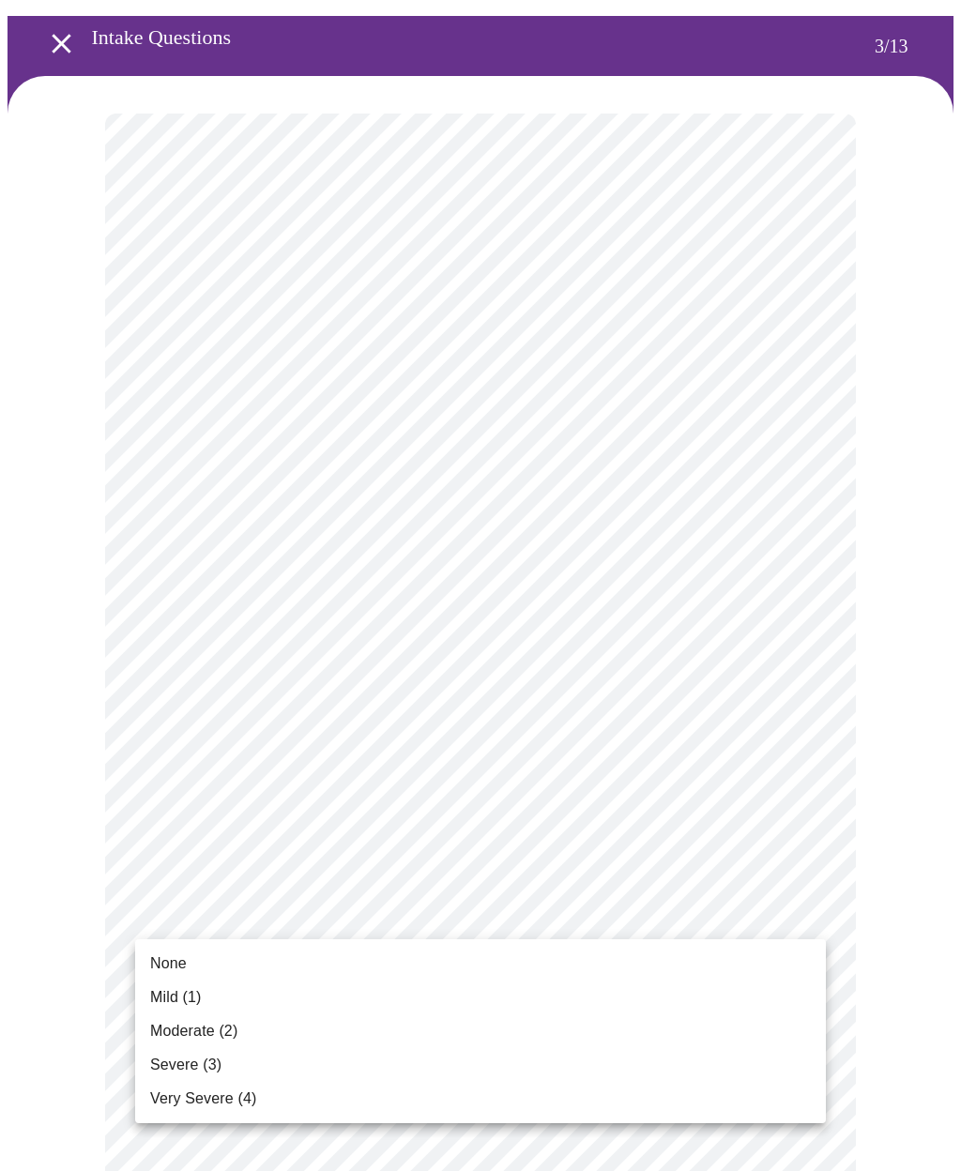
click at [168, 1019] on li "Moderate (2)" at bounding box center [480, 1031] width 691 height 34
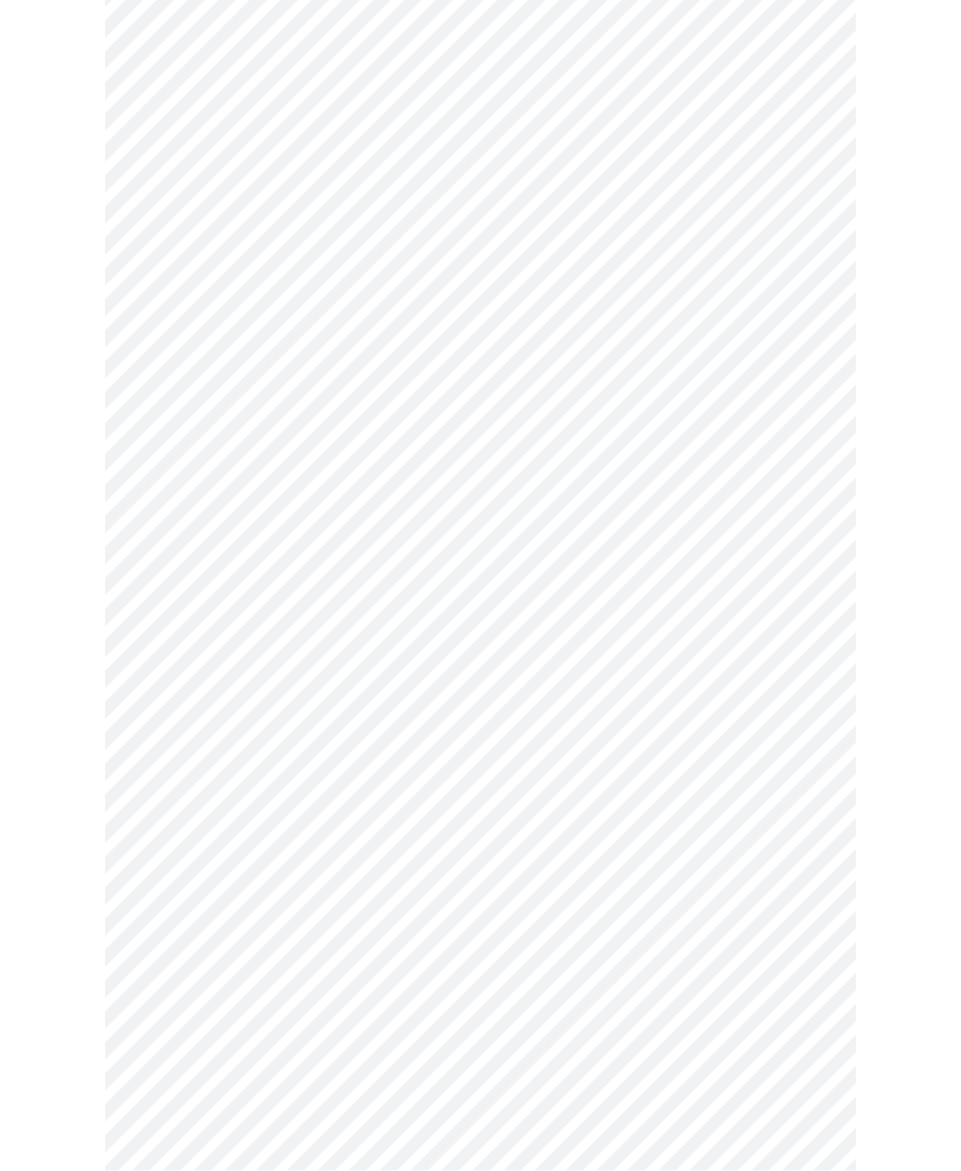
scroll to position [231, 0]
click at [193, 859] on body "MyMenopauseRx Intake Questions 3 / 13" at bounding box center [481, 956] width 946 height 2359
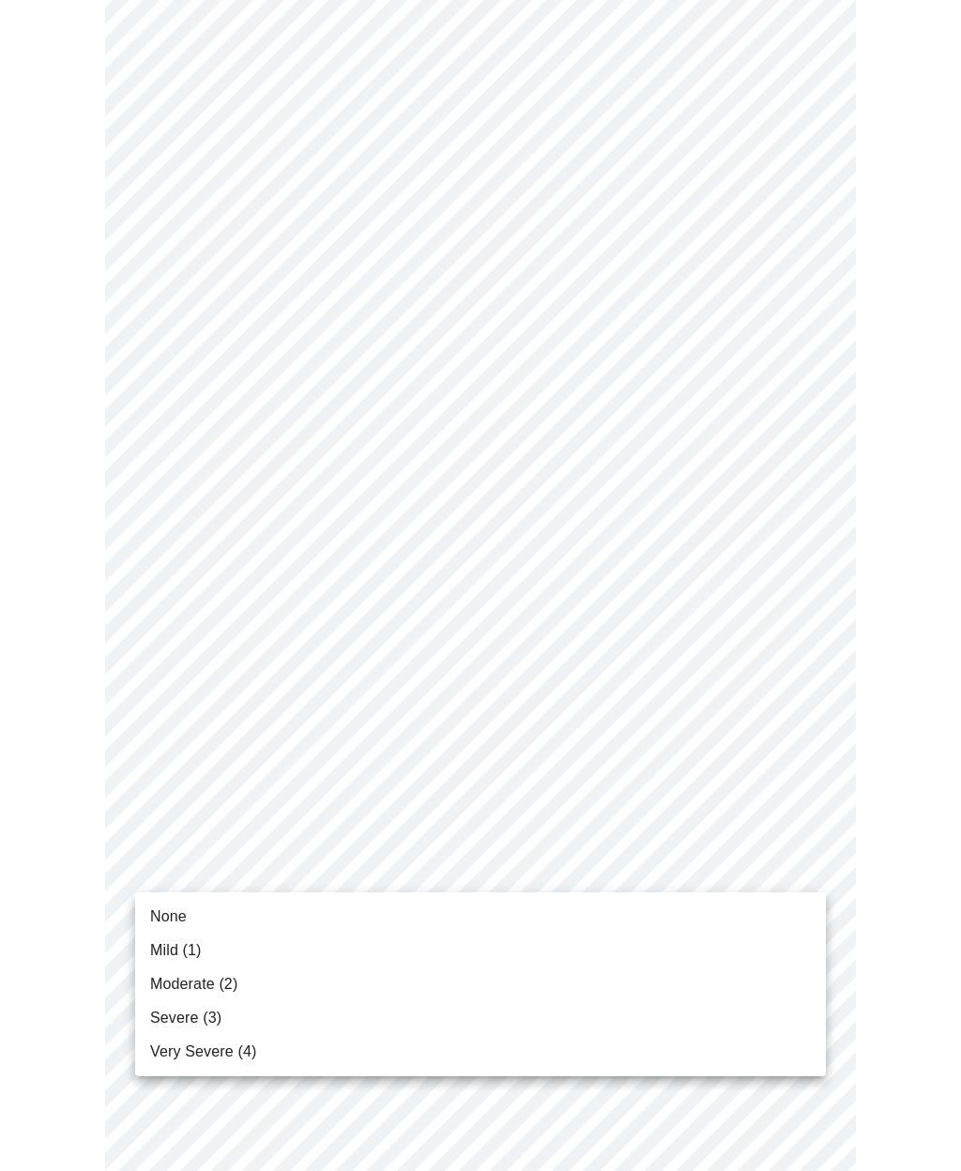
click at [175, 988] on span "Moderate (2)" at bounding box center [193, 984] width 87 height 23
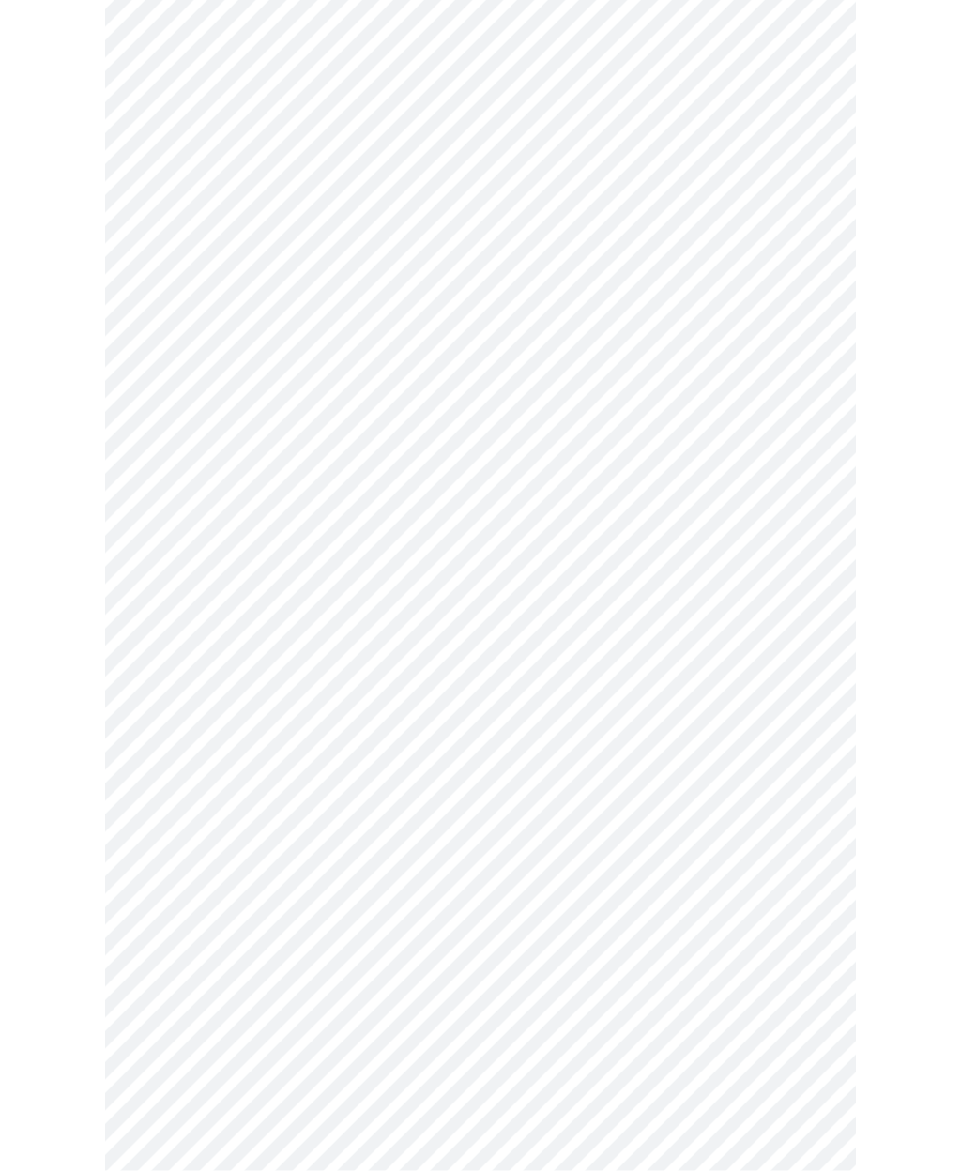
click at [178, 804] on body "MyMenopauseRx Intake Questions 3 / 13" at bounding box center [481, 730] width 946 height 2334
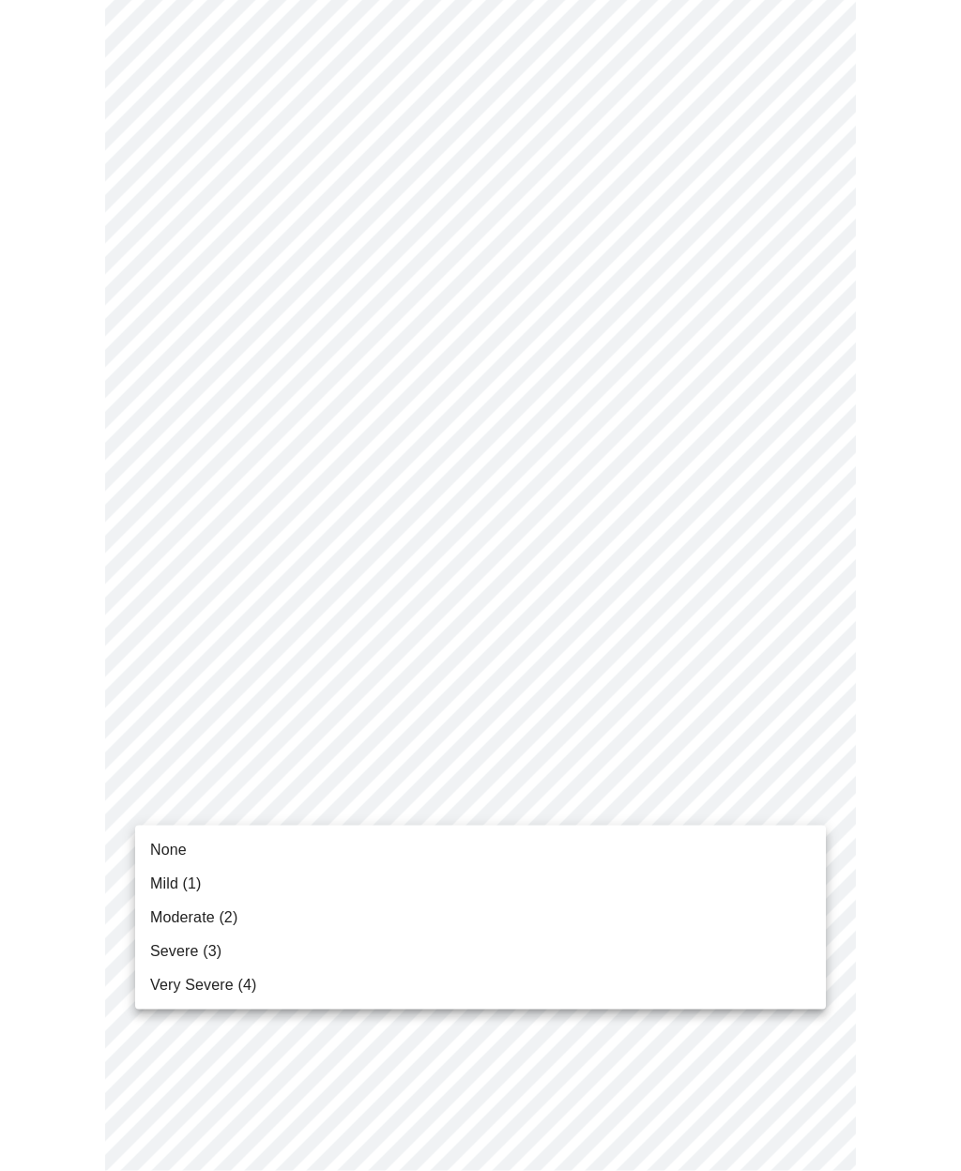
scroll to position [446, 0]
click at [170, 953] on span "Severe (3)" at bounding box center [185, 951] width 71 height 23
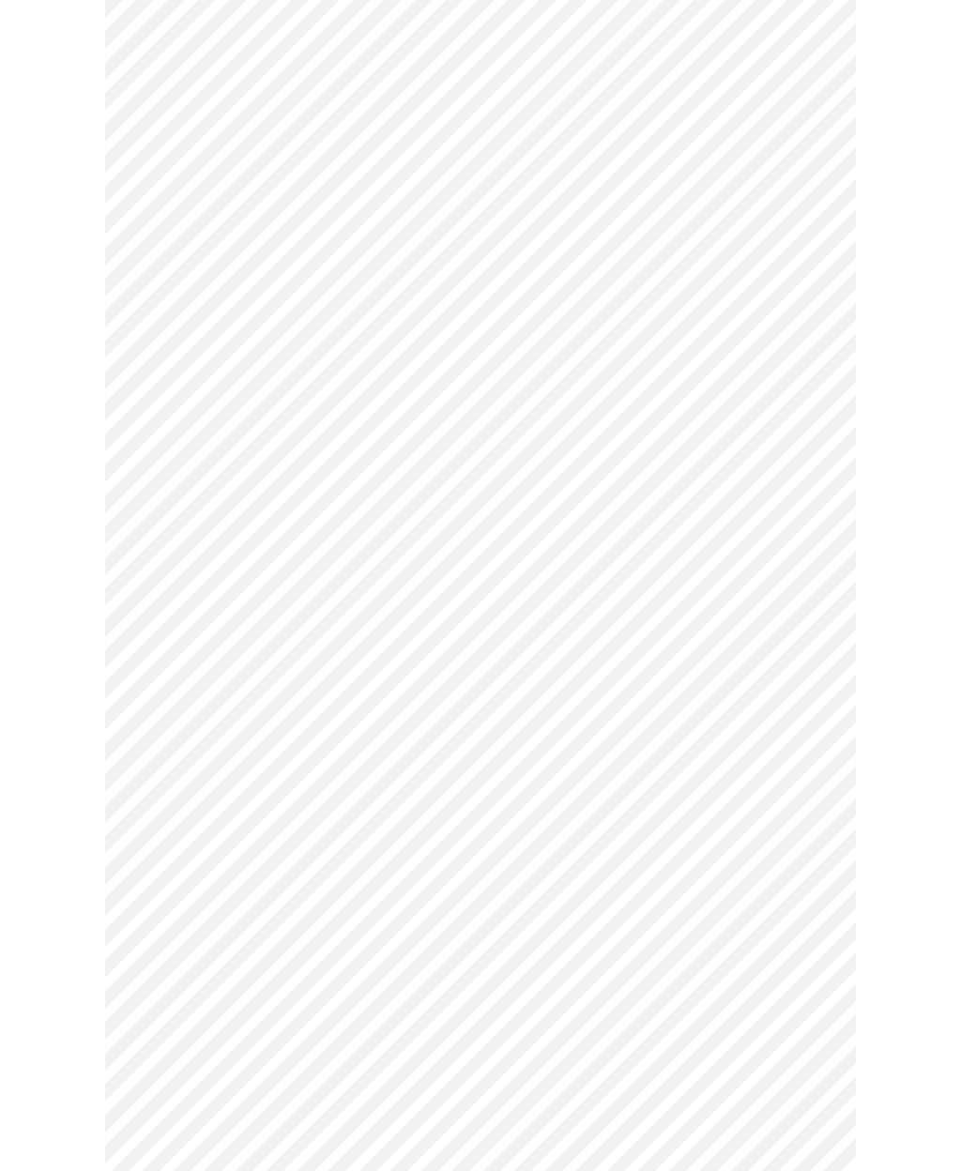
scroll to position [678, 0]
click at [198, 711] on body "MyMenopauseRx Intake Questions 3 / 13" at bounding box center [481, 484] width 946 height 2309
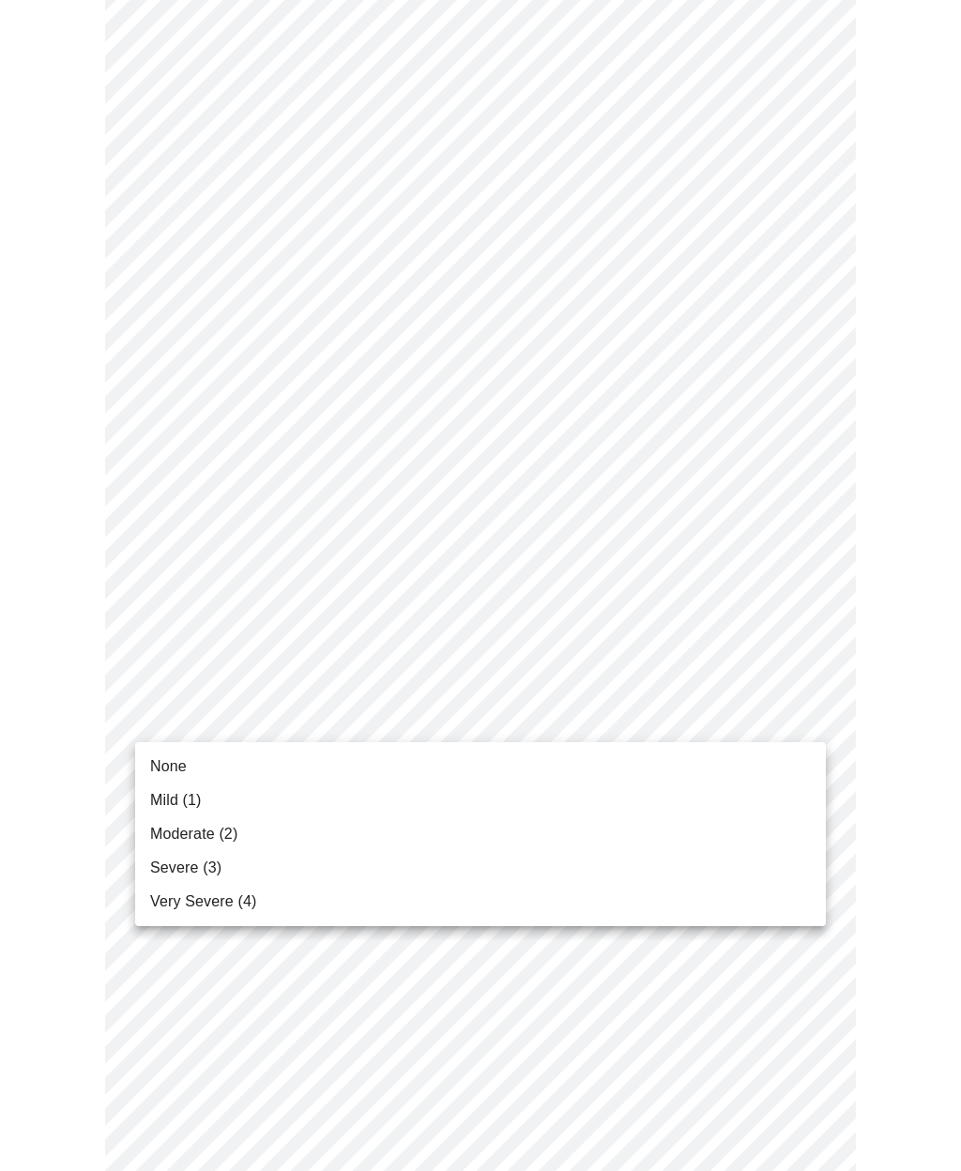
click at [174, 847] on li "Moderate (2)" at bounding box center [480, 834] width 691 height 34
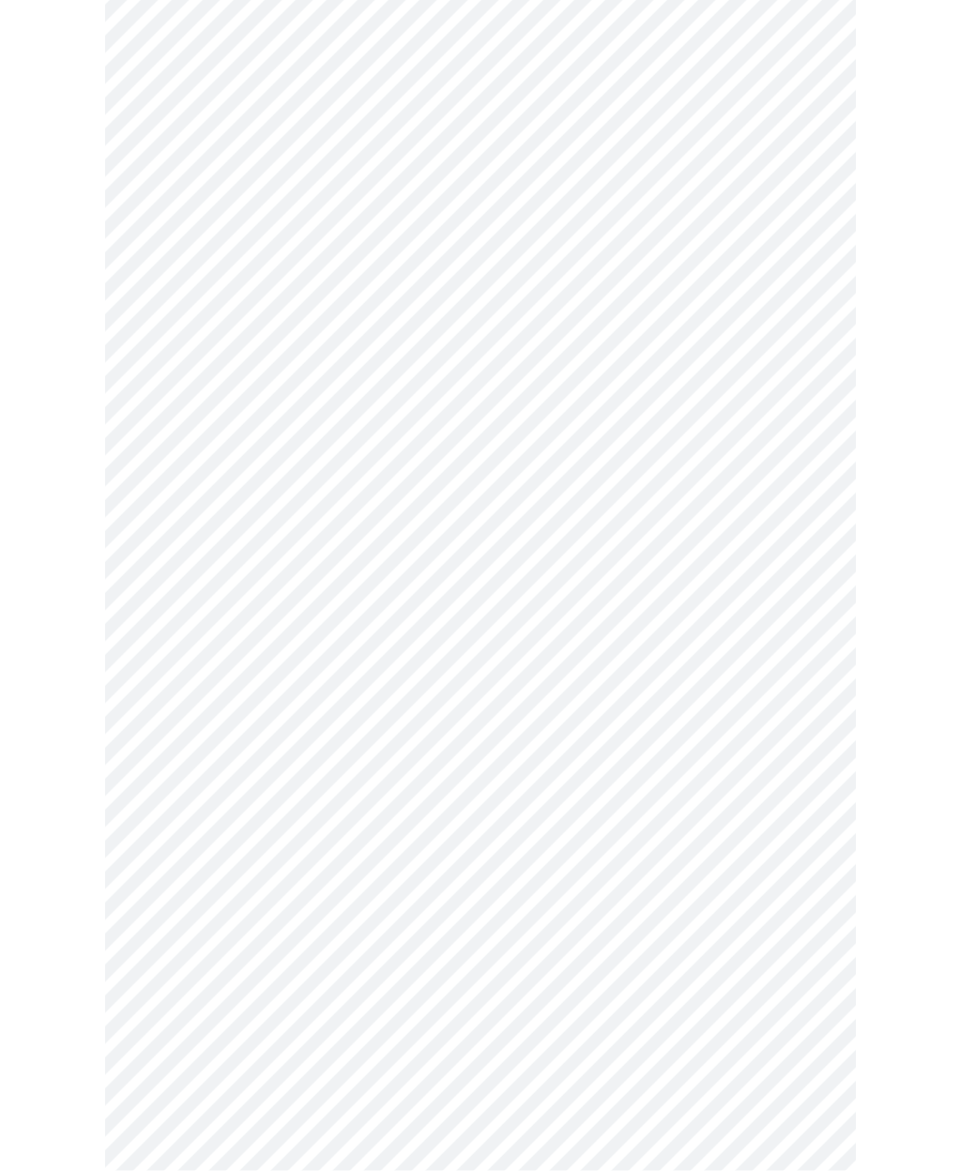
scroll to position [699, 0]
click at [179, 838] on body "MyMenopauseRx Intake Questions 3 / 13" at bounding box center [481, 449] width 946 height 2283
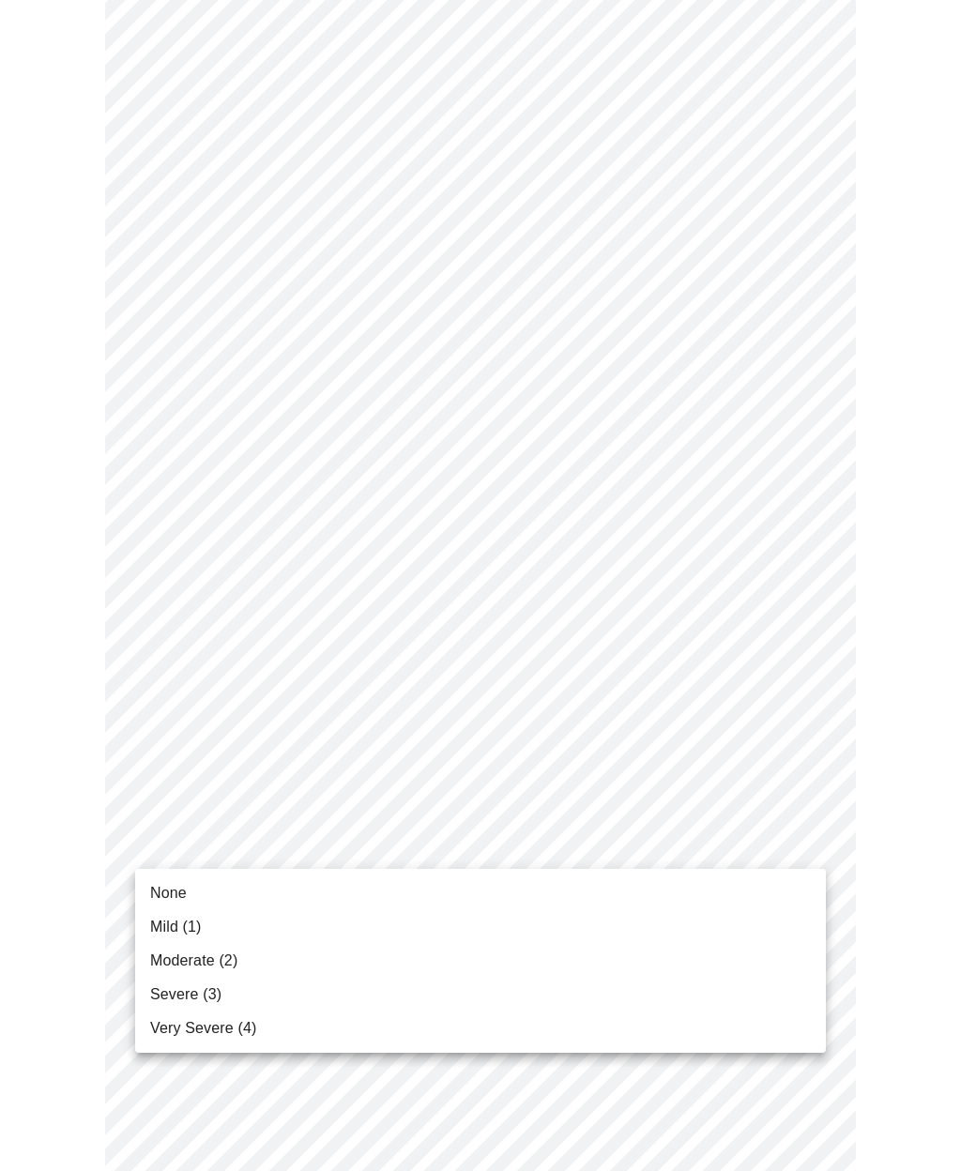
click at [176, 969] on span "Moderate (2)" at bounding box center [193, 961] width 87 height 23
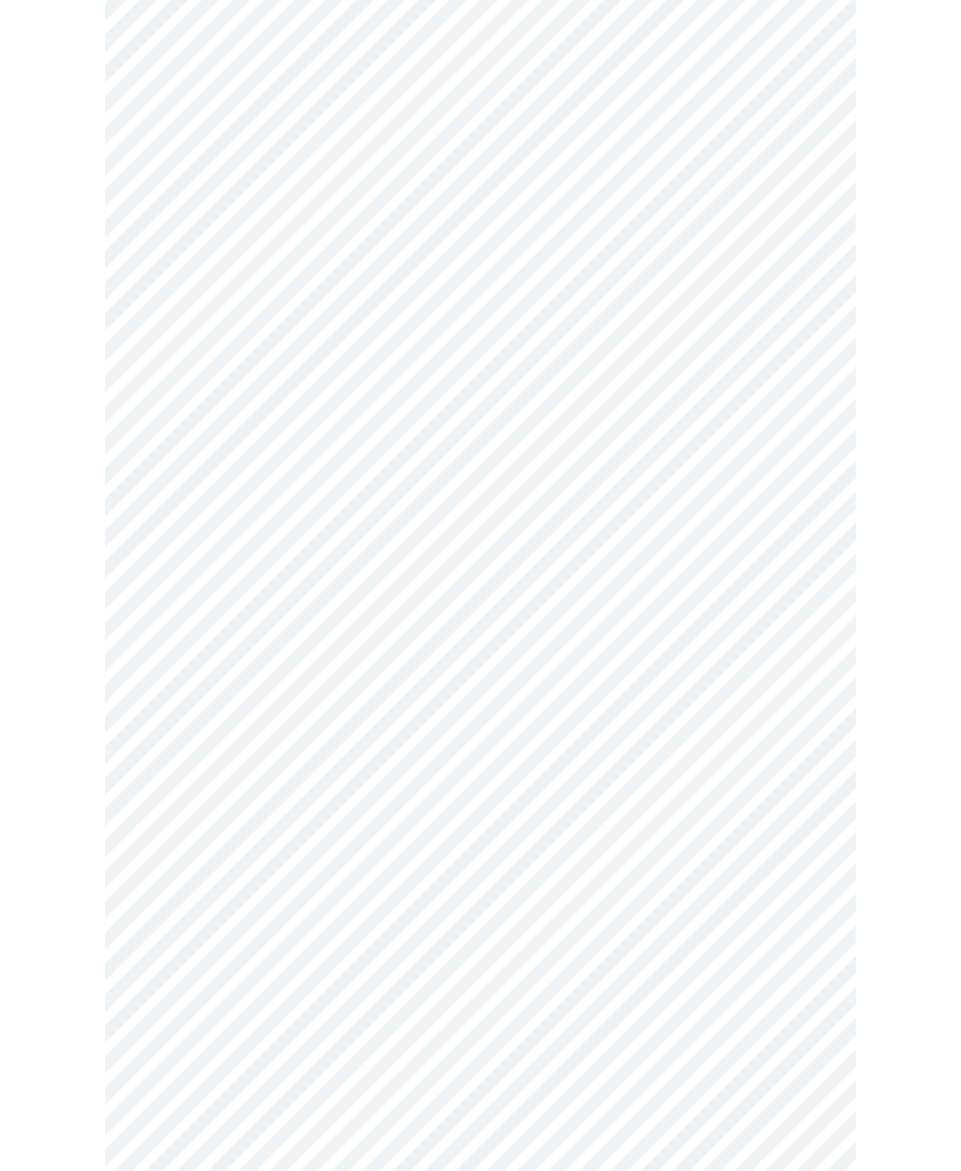
scroll to position [792, 0]
click at [170, 892] on body "MyMenopauseRx Intake Questions 3 / 13" at bounding box center [481, 344] width 946 height 2258
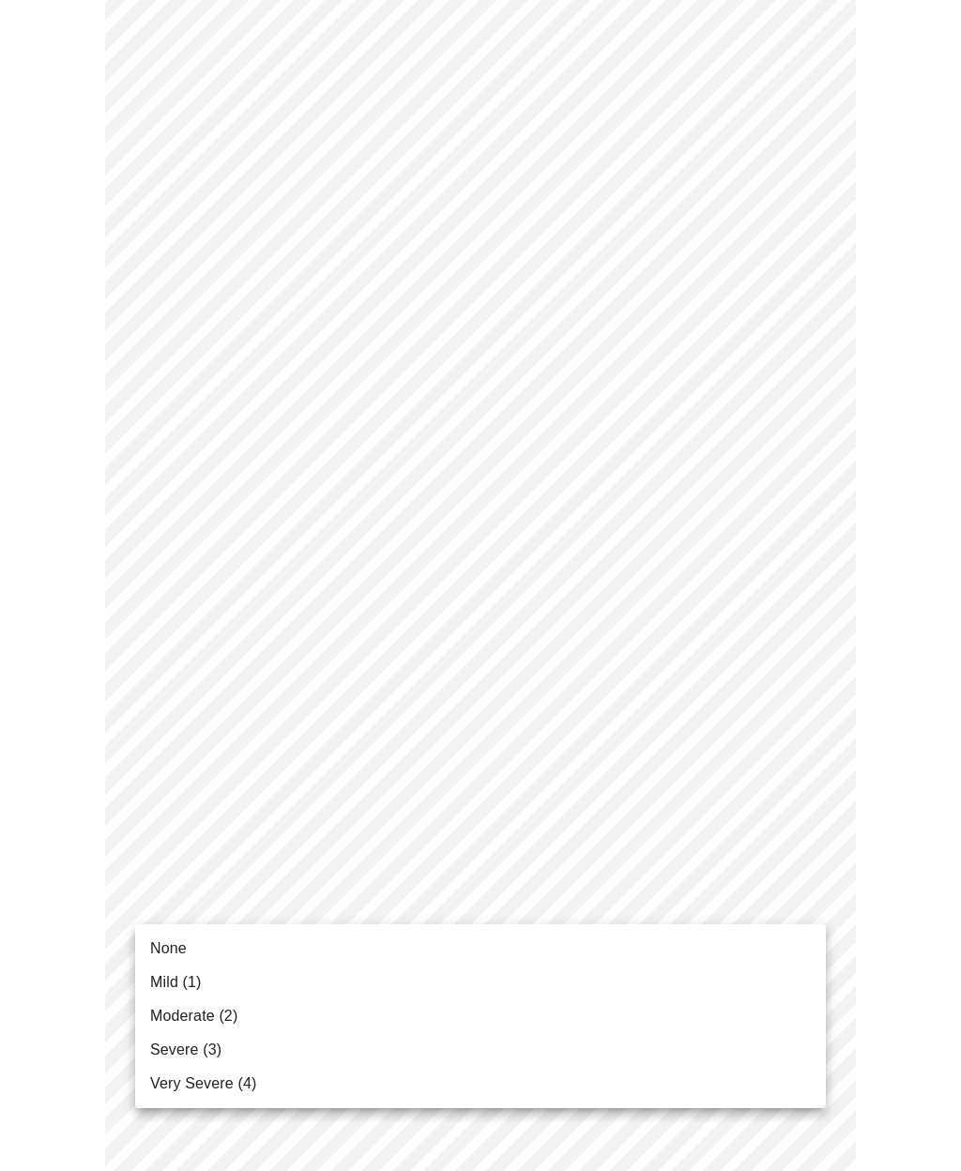
click at [174, 1043] on span "Severe (3)" at bounding box center [185, 1050] width 71 height 23
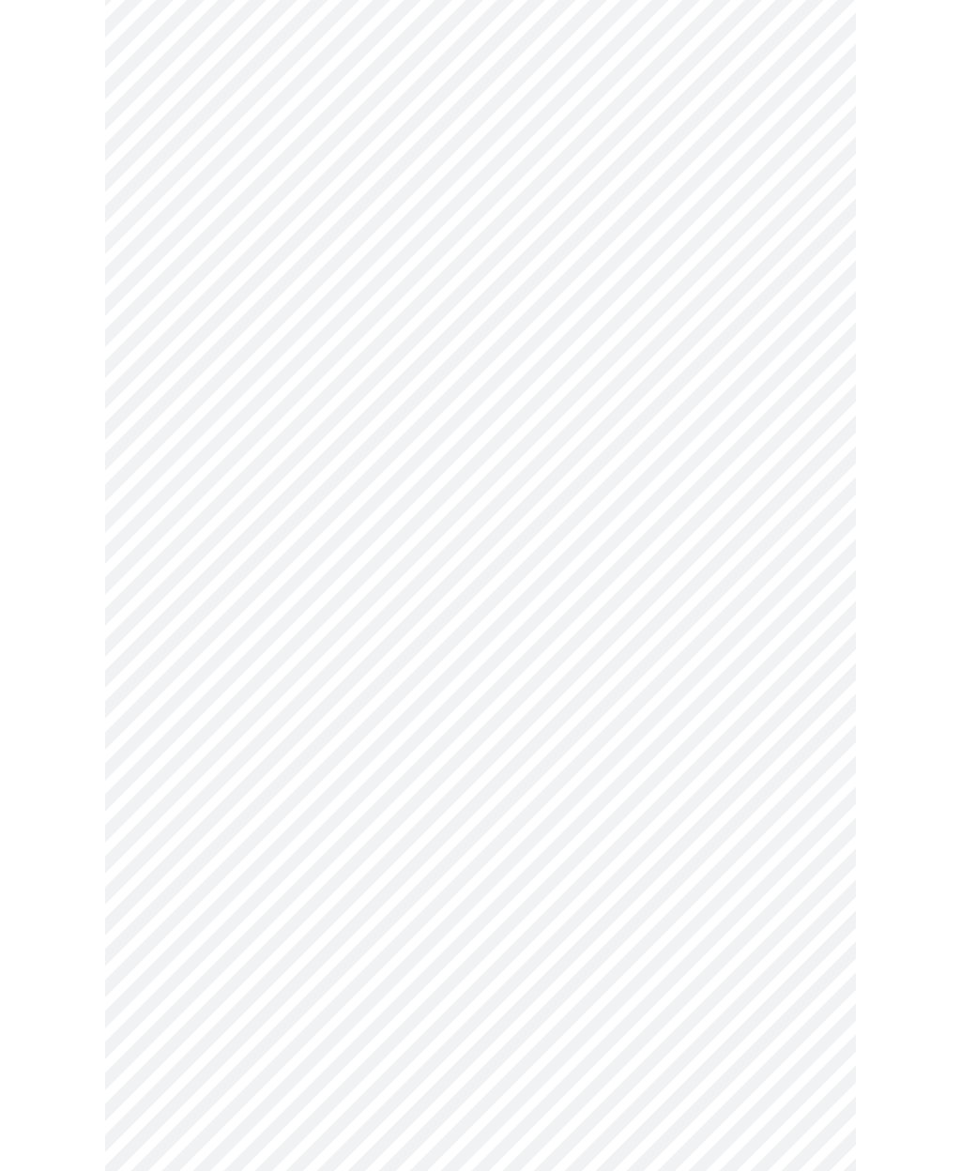
scroll to position [997, 0]
click at [180, 831] on body "MyMenopauseRx Intake Questions 3 / 13" at bounding box center [481, 127] width 946 height 2233
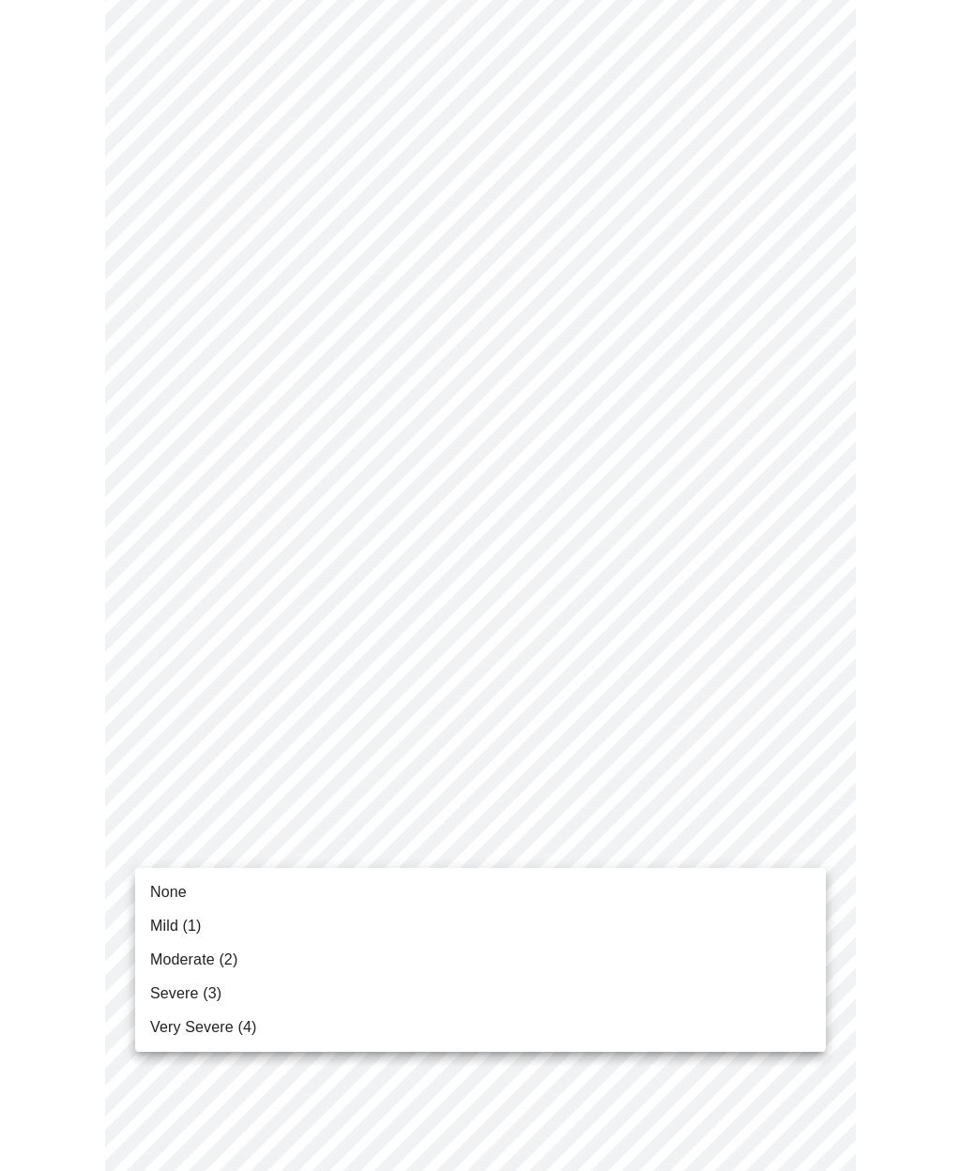
click at [170, 994] on span "Severe (3)" at bounding box center [185, 994] width 71 height 23
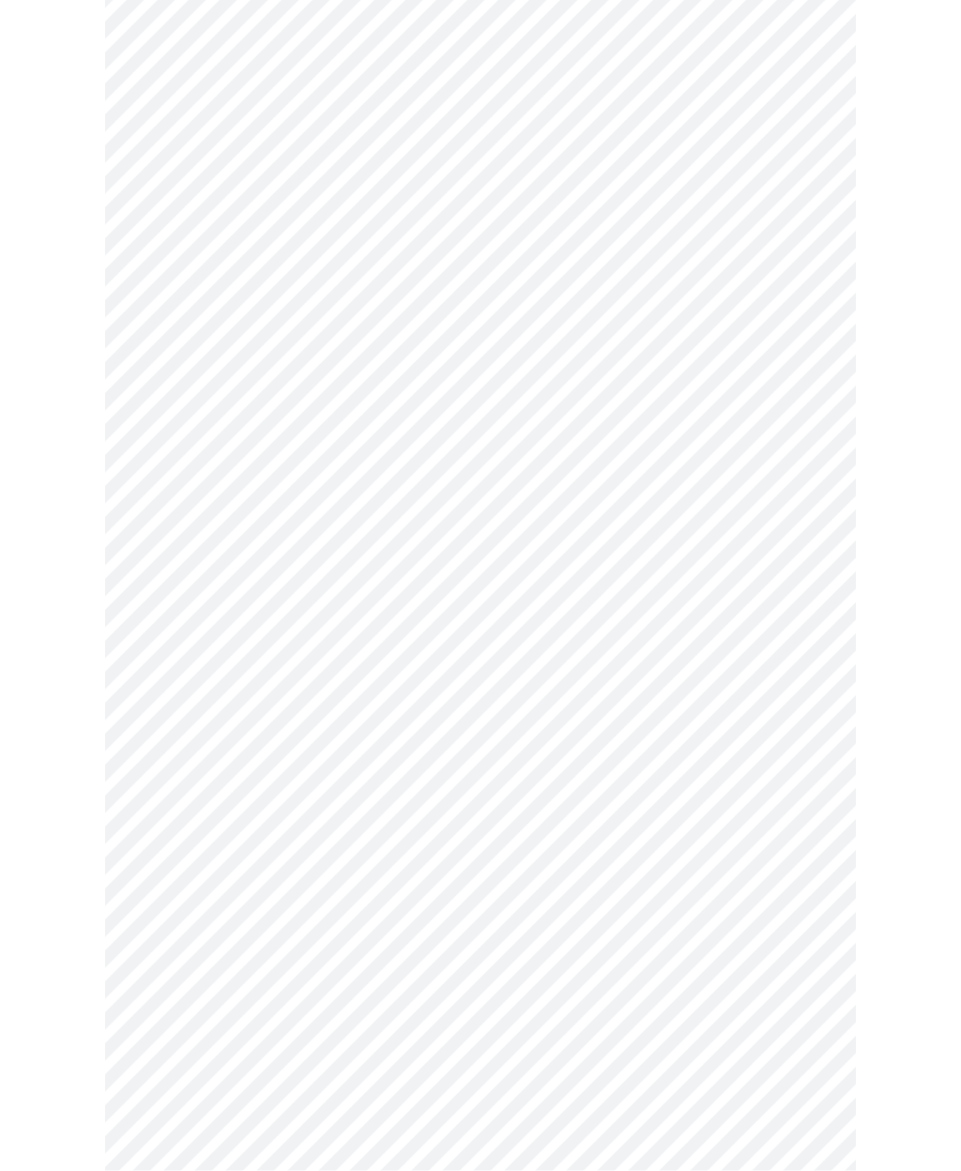
scroll to position [350, 0]
click at [187, 793] on body "MyMenopauseRx Intake Questions 4 / 13" at bounding box center [481, 581] width 946 height 1848
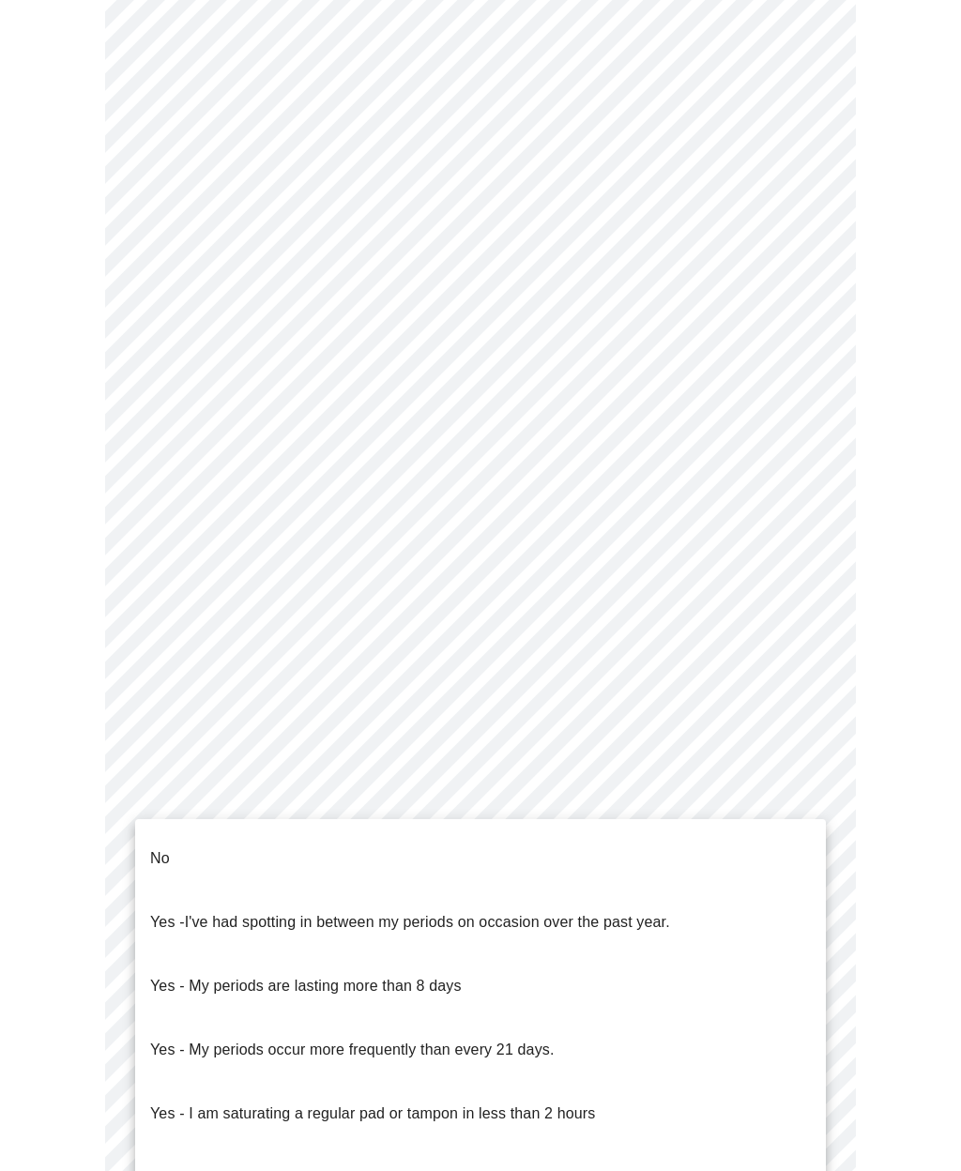
click at [152, 847] on p "No" at bounding box center [160, 858] width 20 height 23
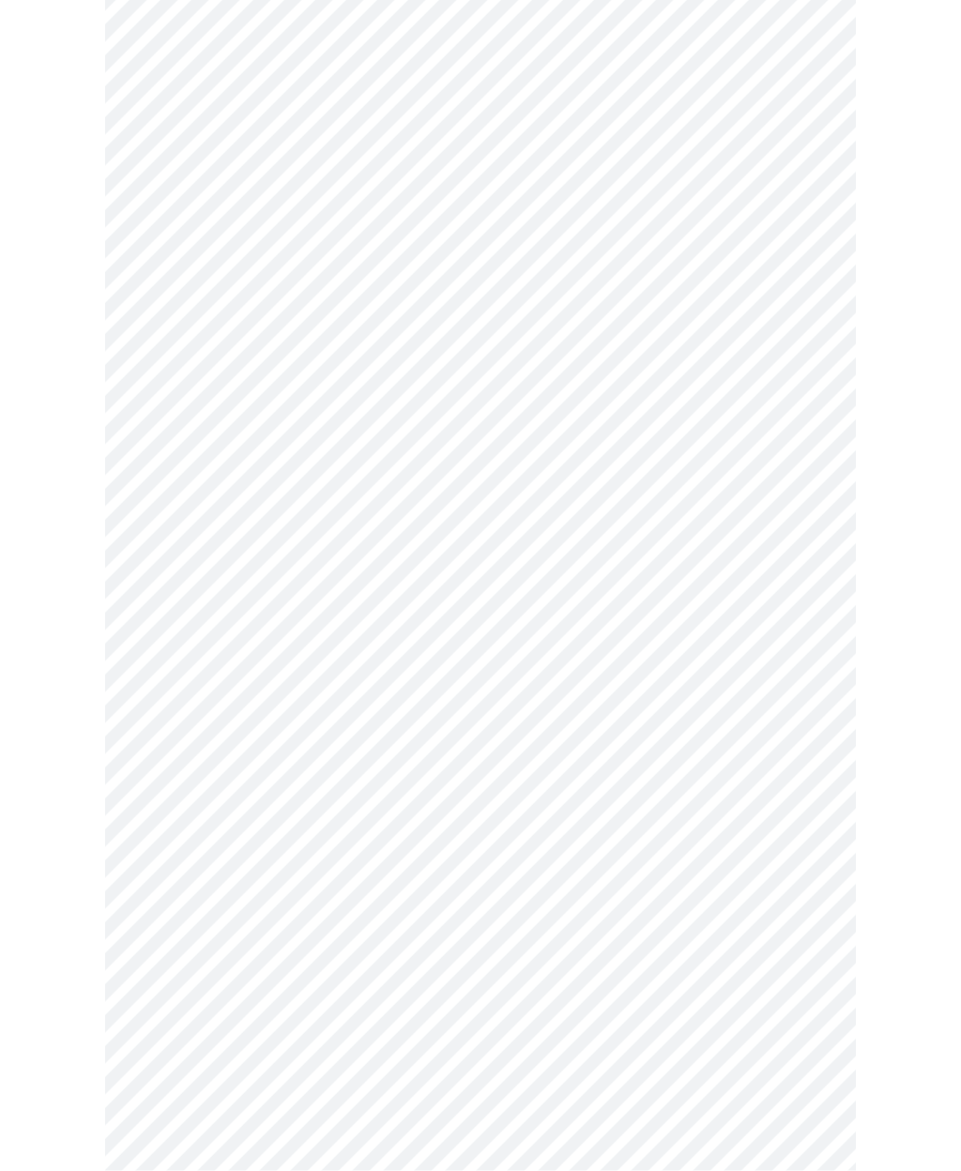
scroll to position [400, 0]
click at [168, 879] on body "MyMenopauseRx Intake Questions 4 / 13" at bounding box center [481, 526] width 946 height 1837
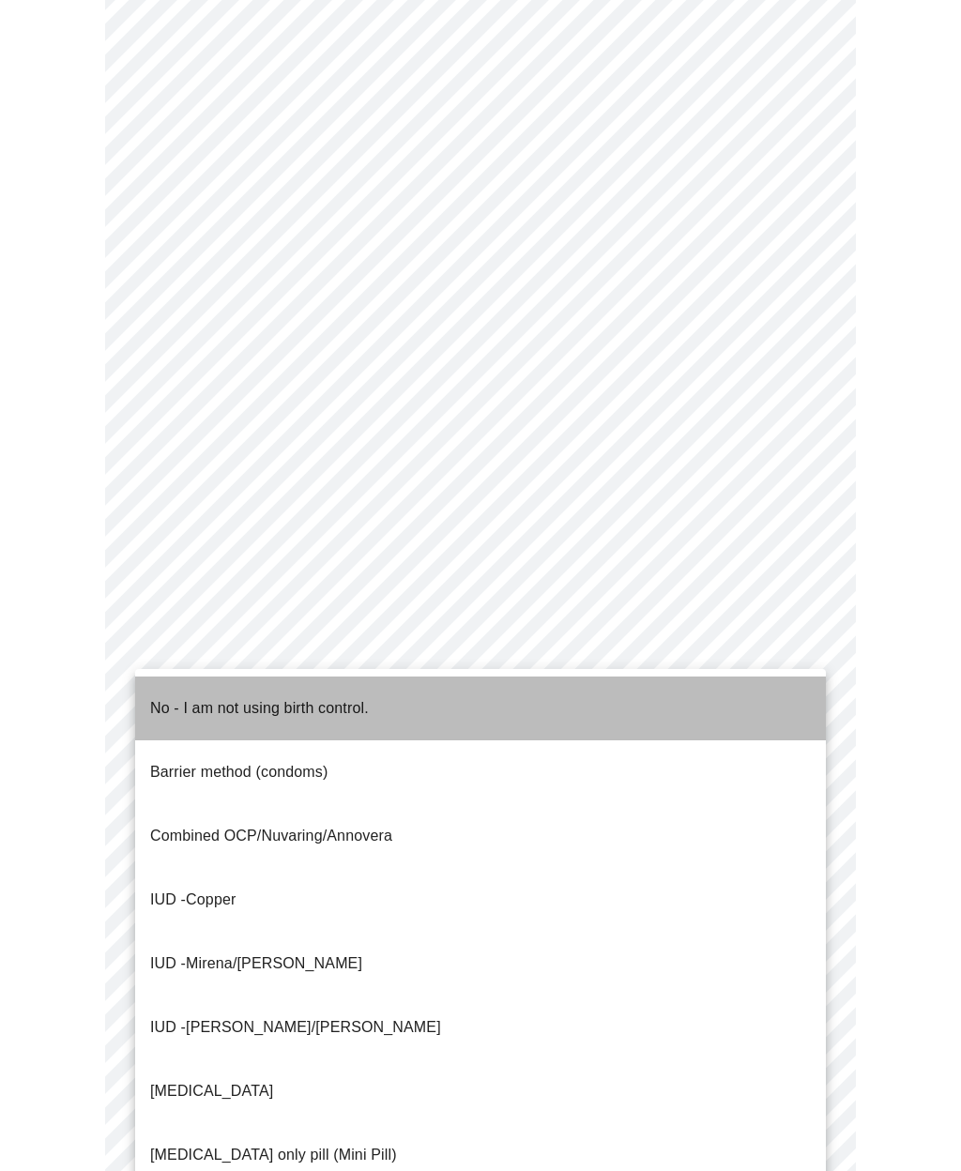
click at [197, 702] on p "No - I am not using birth control." at bounding box center [259, 708] width 219 height 23
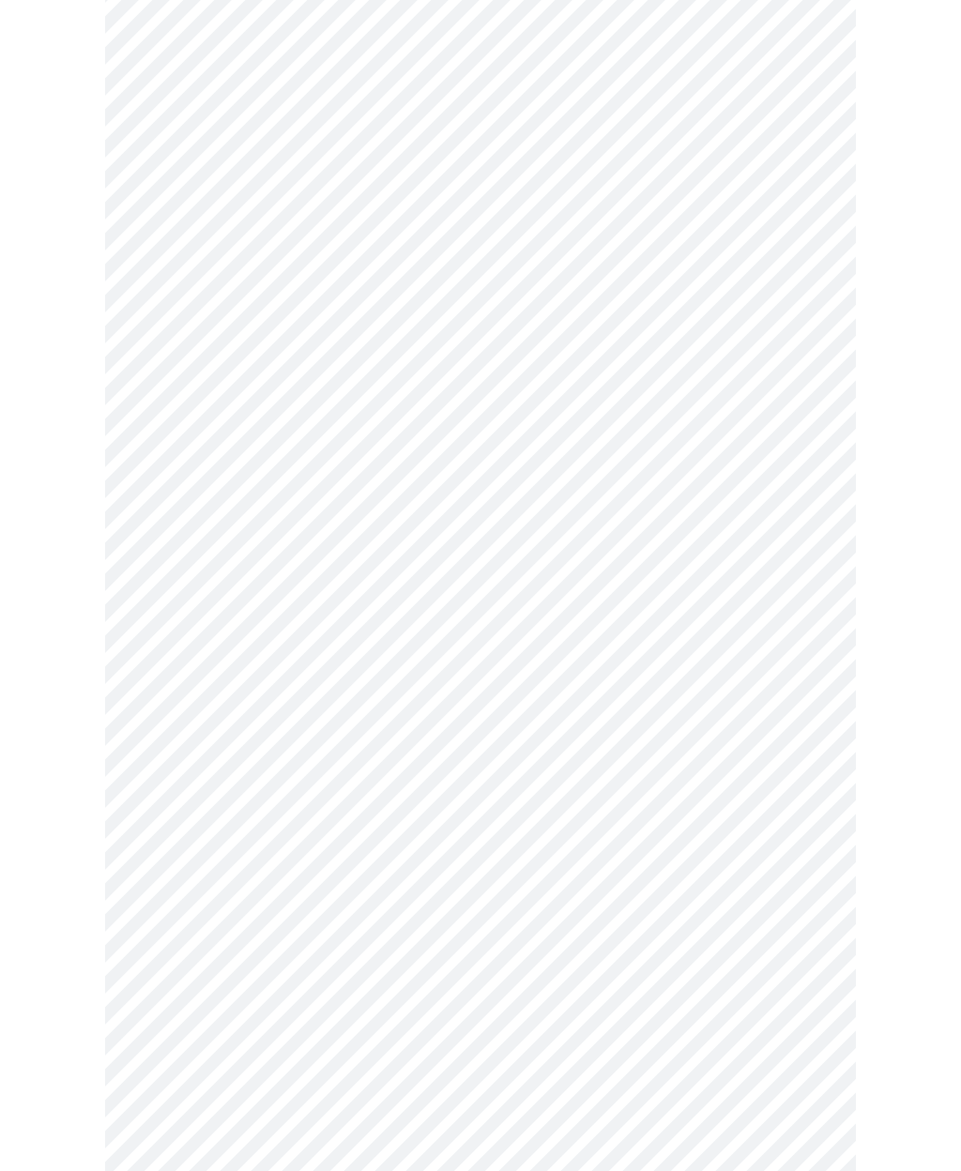
scroll to position [461, 0]
click at [179, 957] on body "MyMenopauseRx Intake Questions 4 / 13" at bounding box center [481, 460] width 946 height 1827
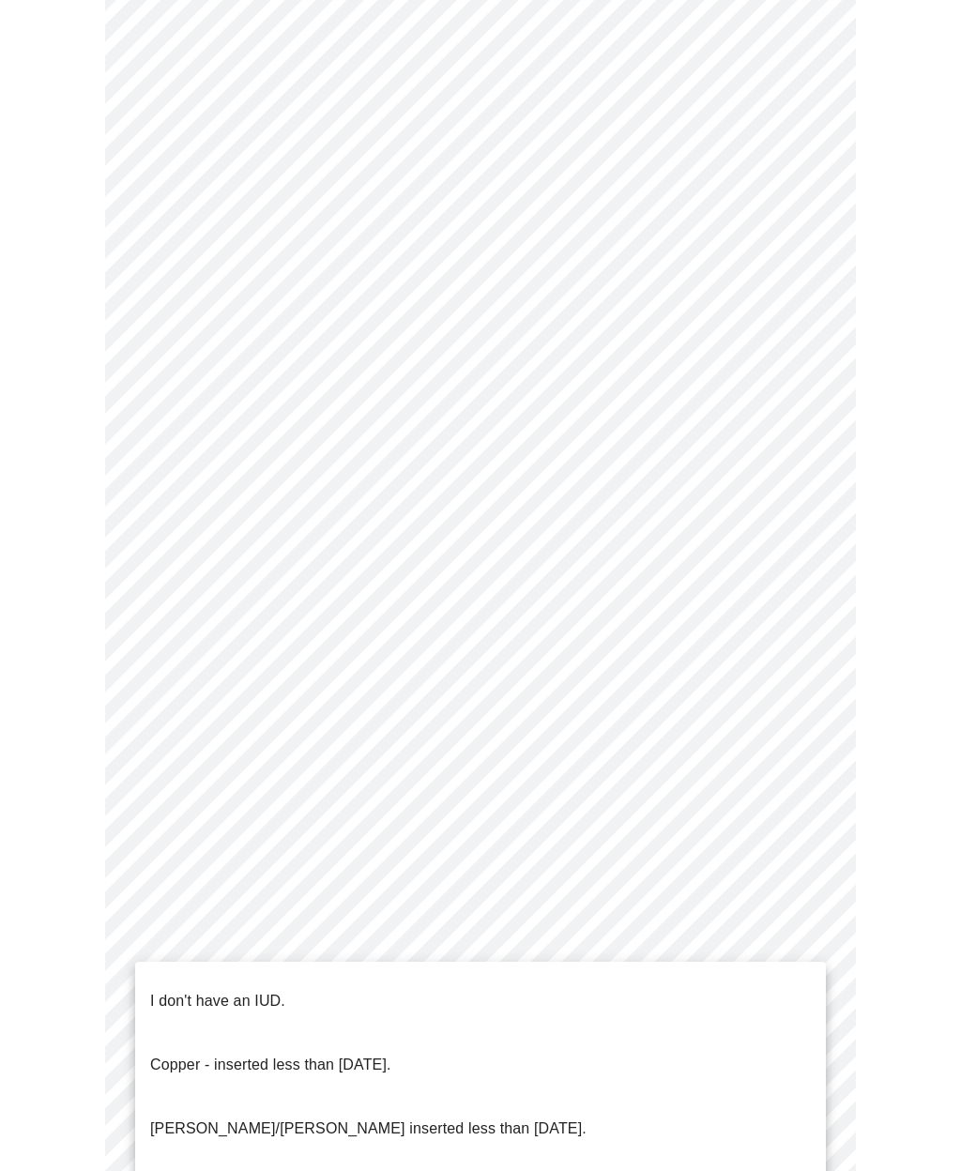
click at [175, 990] on p "I don't have an IUD." at bounding box center [217, 1001] width 135 height 23
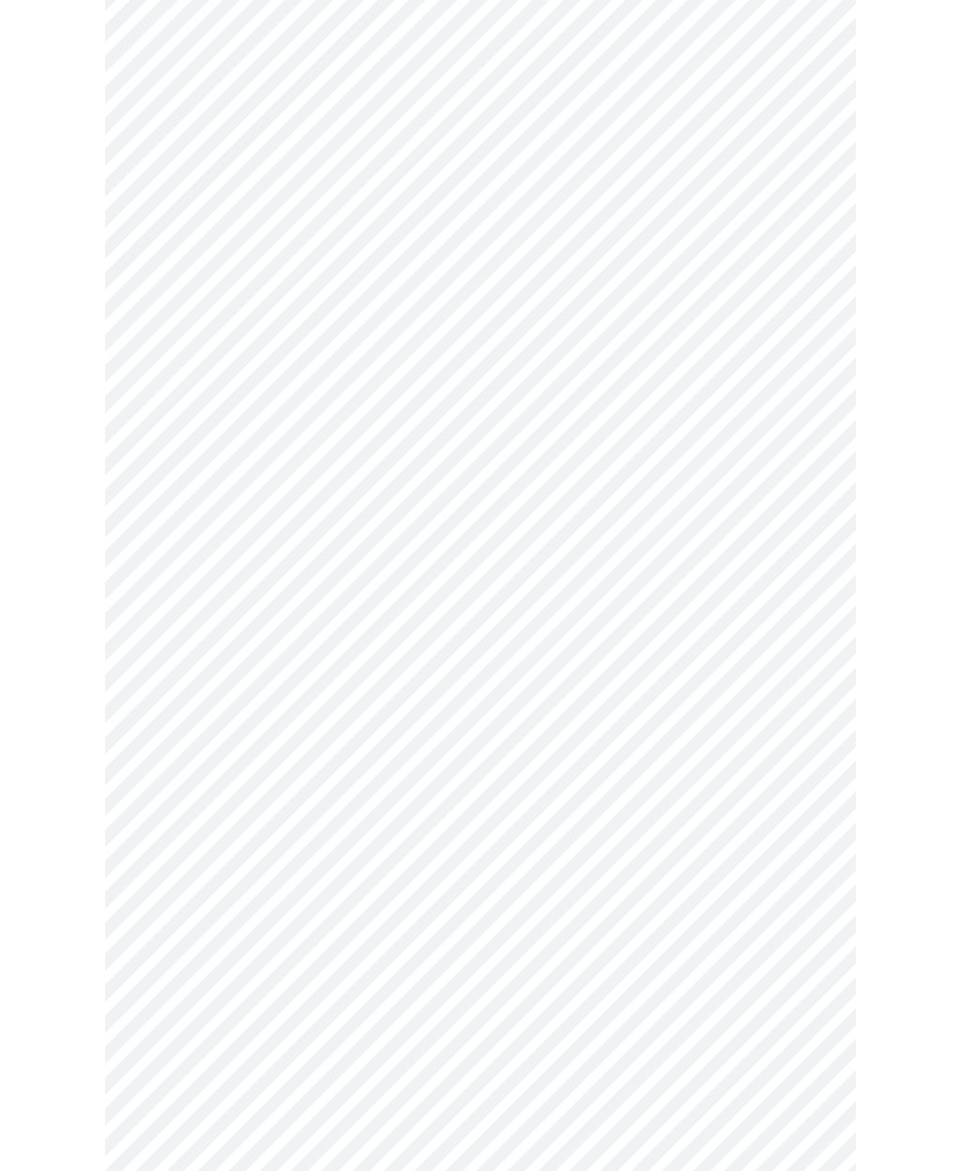
scroll to position [581, 0]
click at [186, 975] on body "MyMenopauseRx Intake Questions 4 / 13" at bounding box center [481, 335] width 946 height 1817
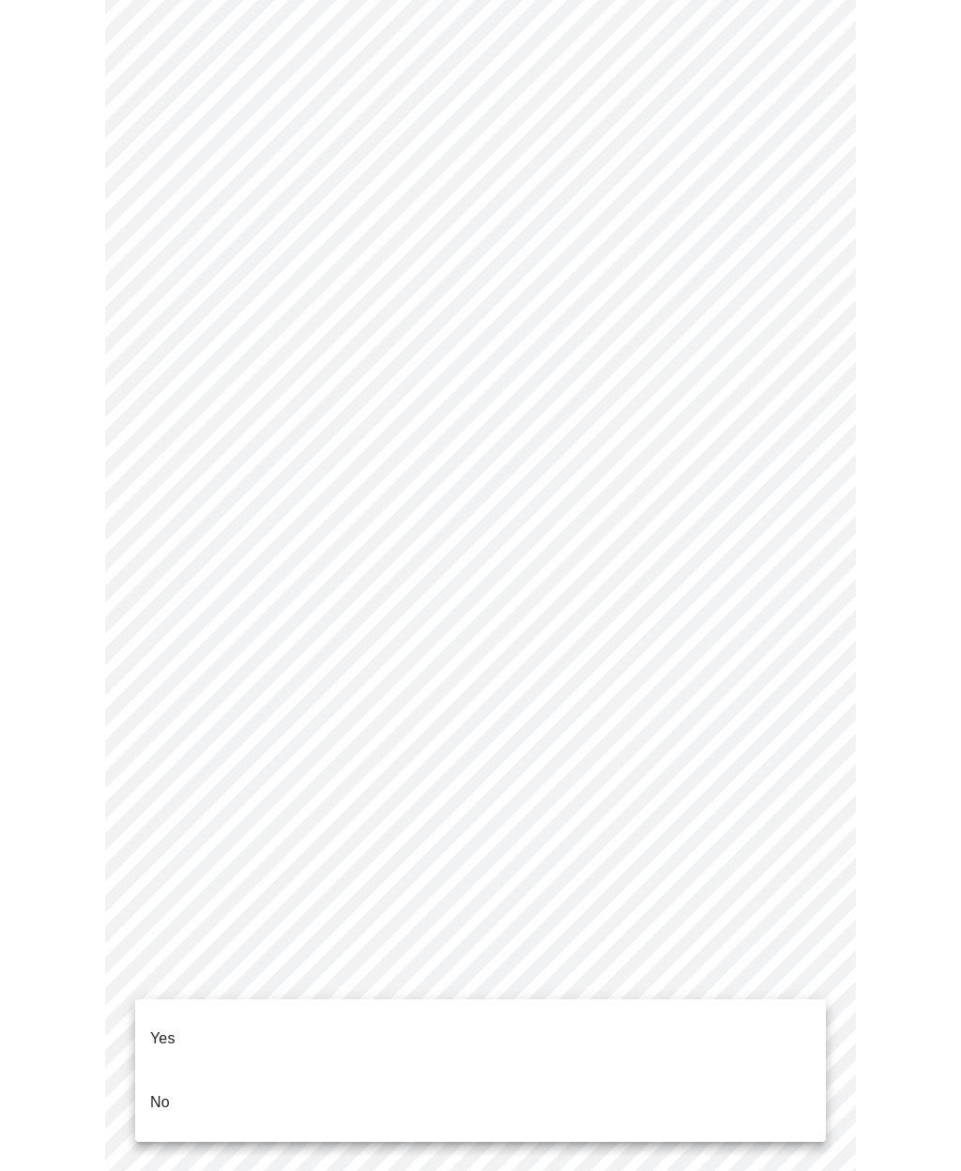
click at [166, 1011] on li "Yes" at bounding box center [480, 1039] width 691 height 64
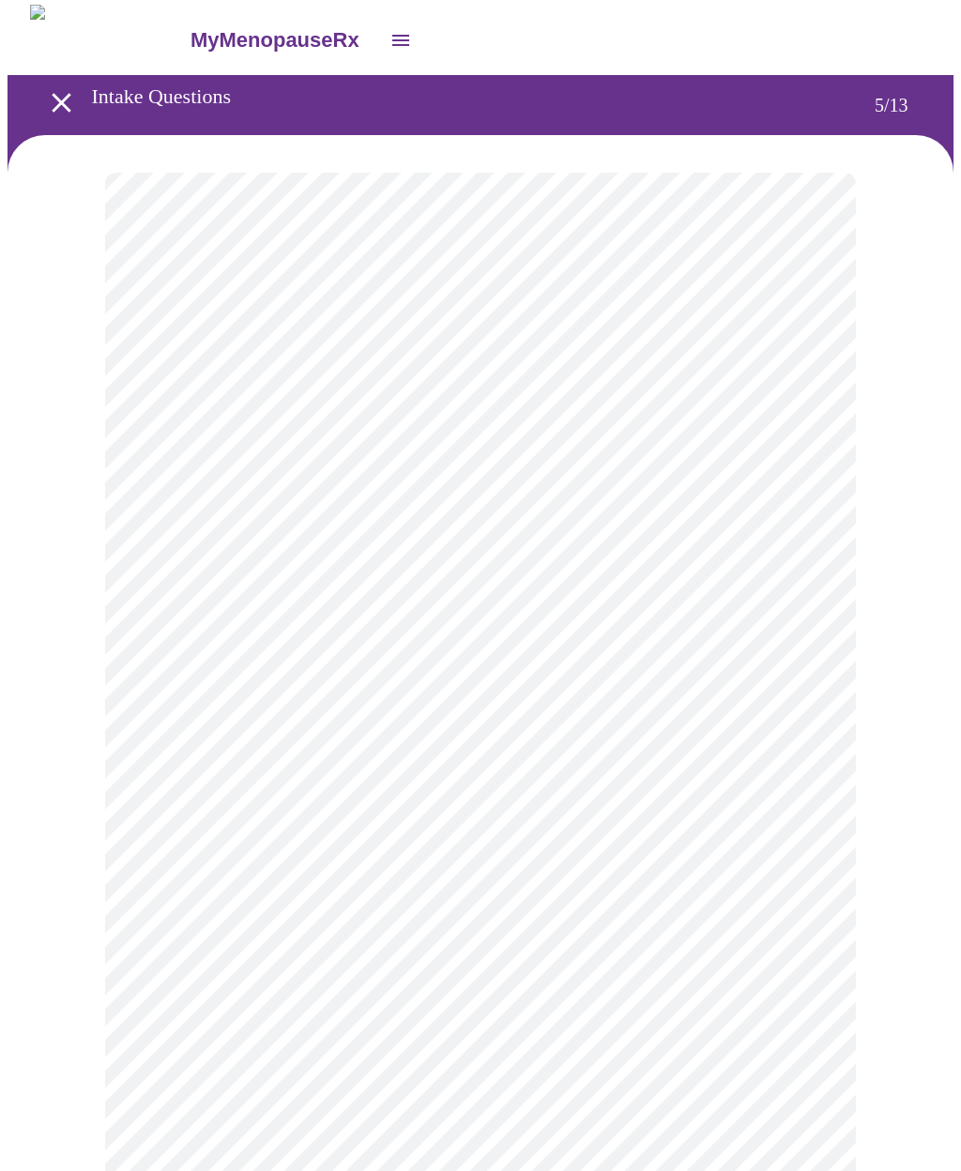
scroll to position [0, 0]
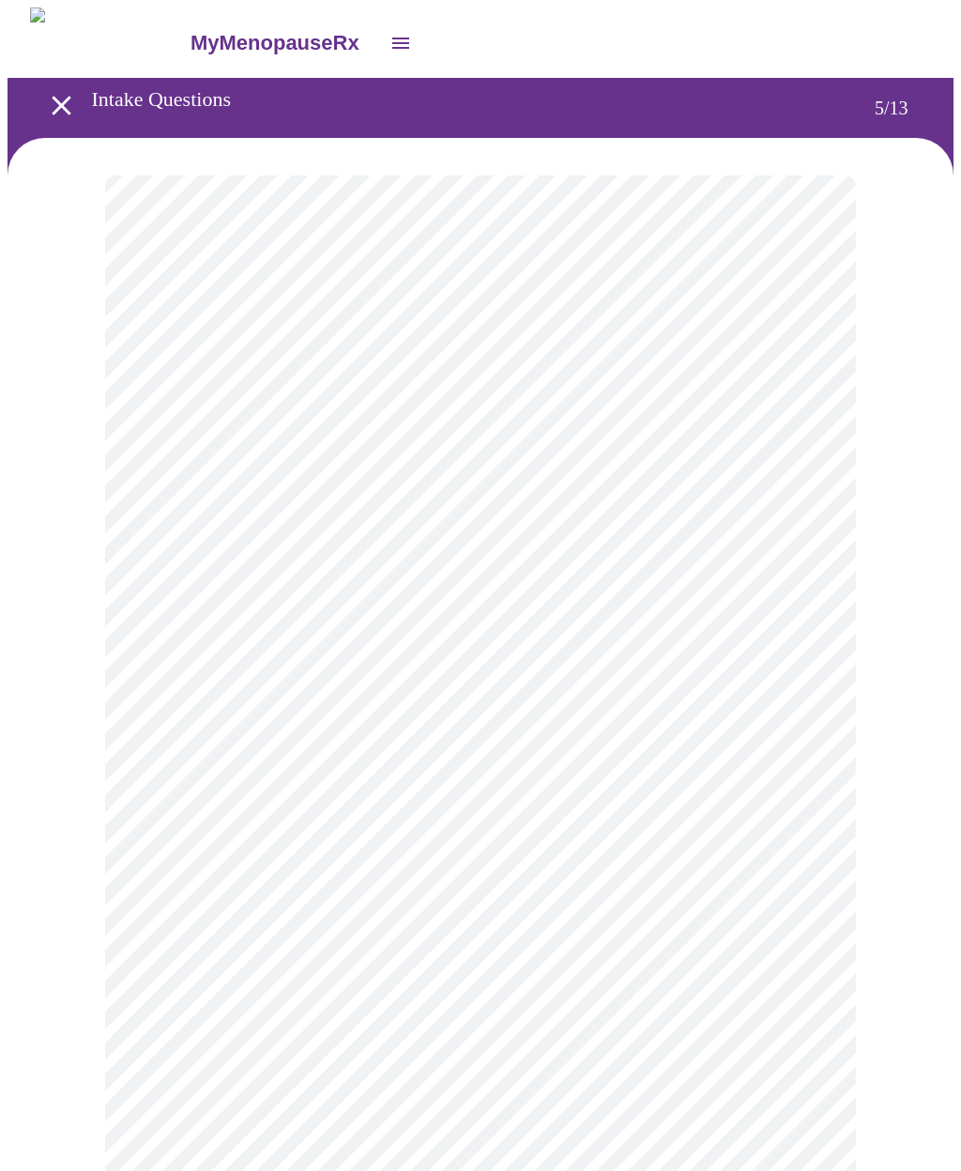
click at [182, 480] on body "MyMenopauseRx Intake Questions 5 / 13" at bounding box center [481, 696] width 946 height 1376
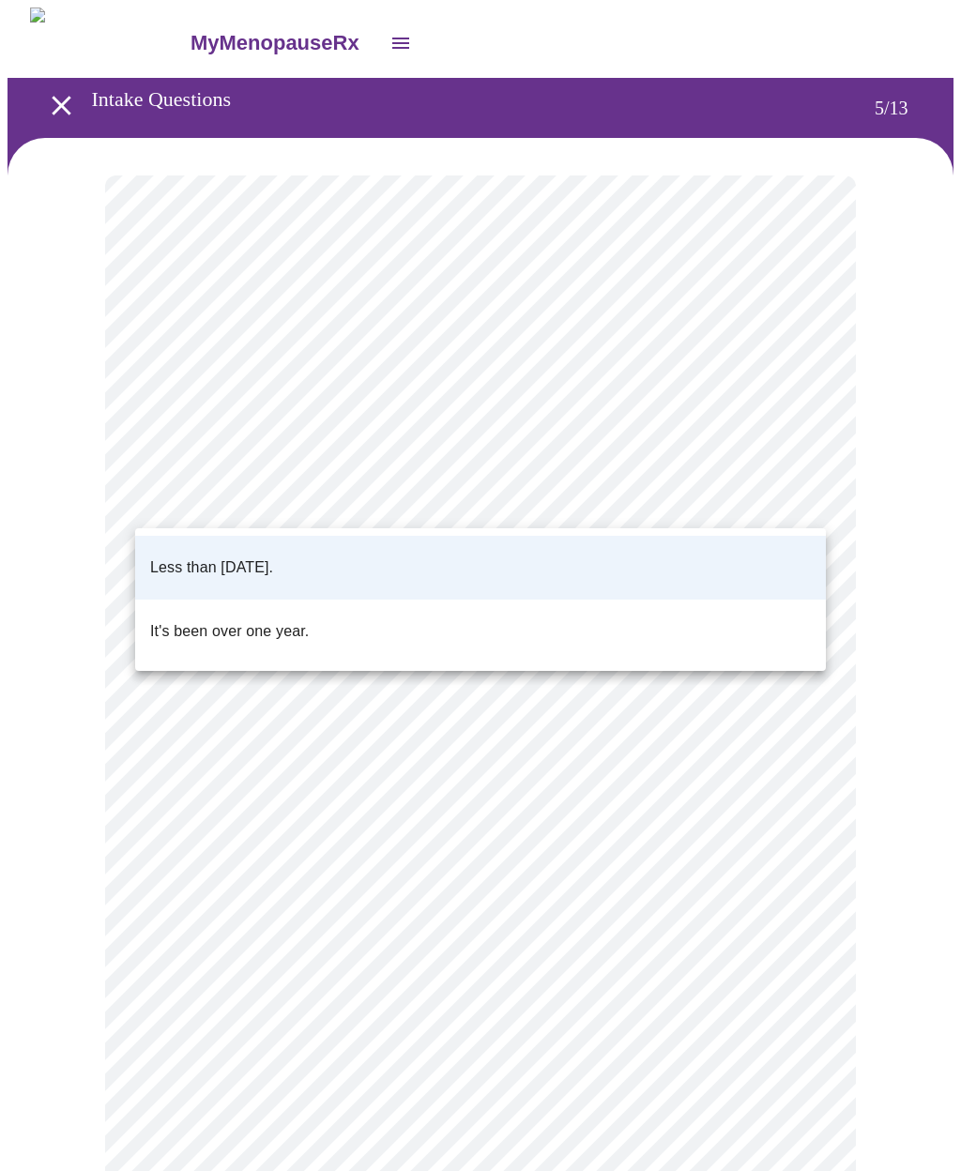
click at [176, 557] on p "Less than [DATE]." at bounding box center [211, 568] width 123 height 23
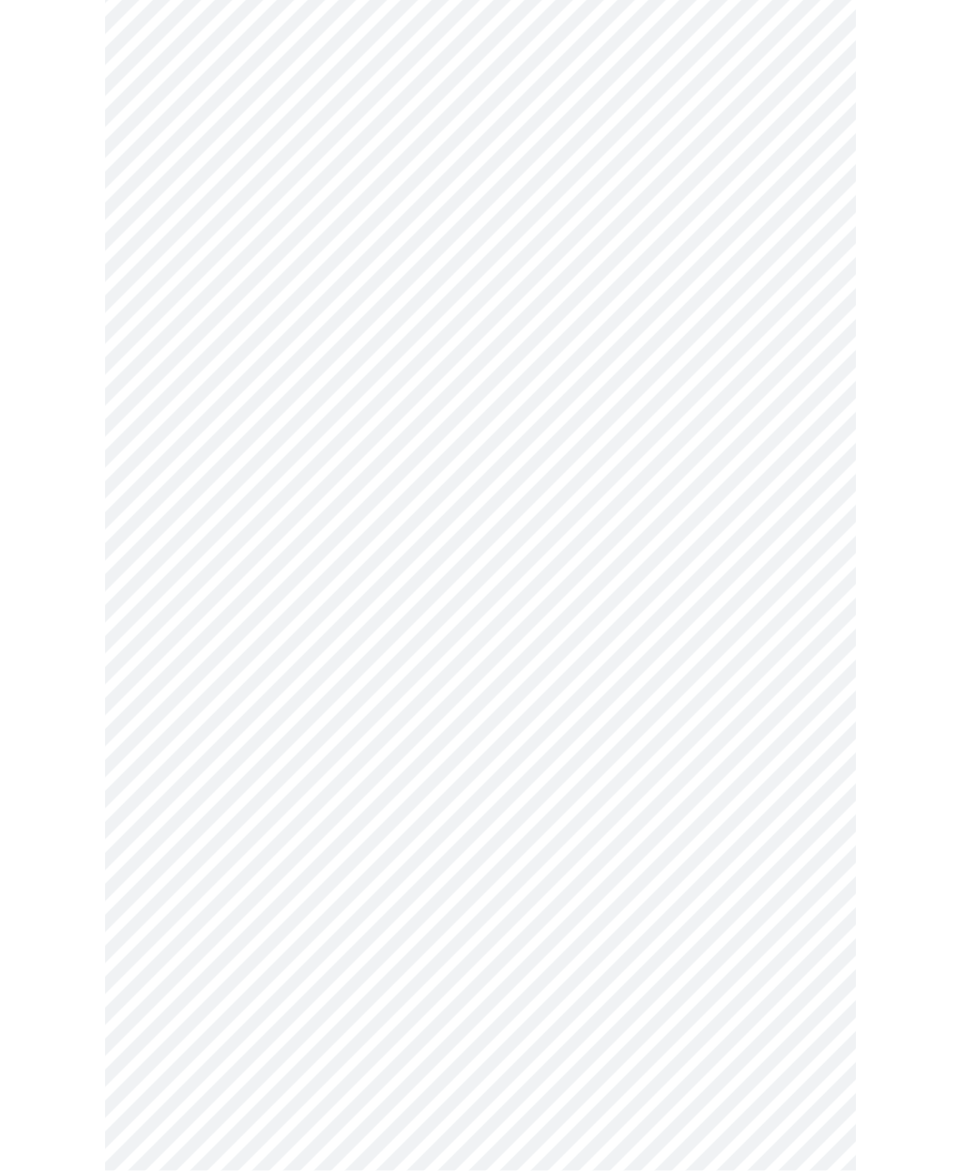
scroll to position [4371, 0]
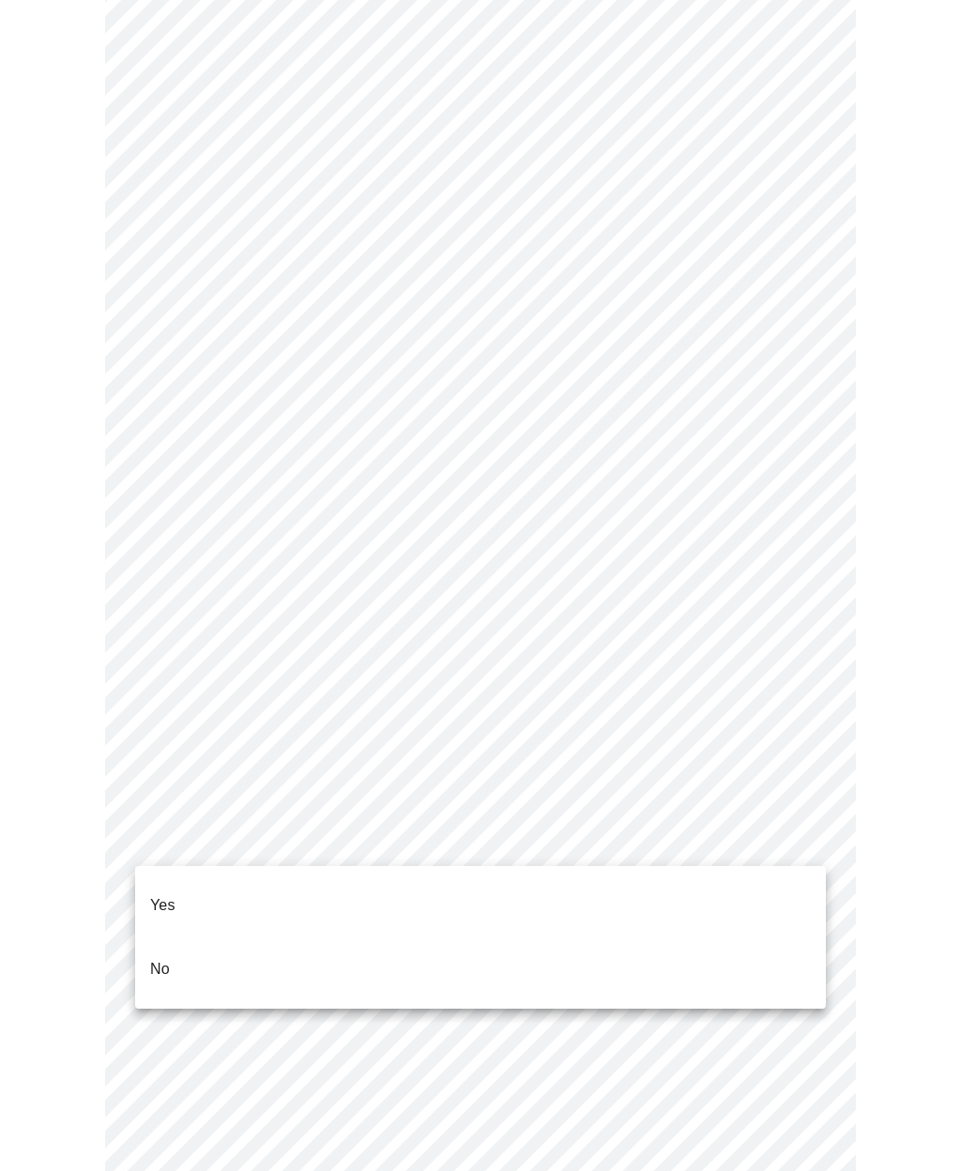
click at [169, 958] on p "No" at bounding box center [160, 969] width 20 height 23
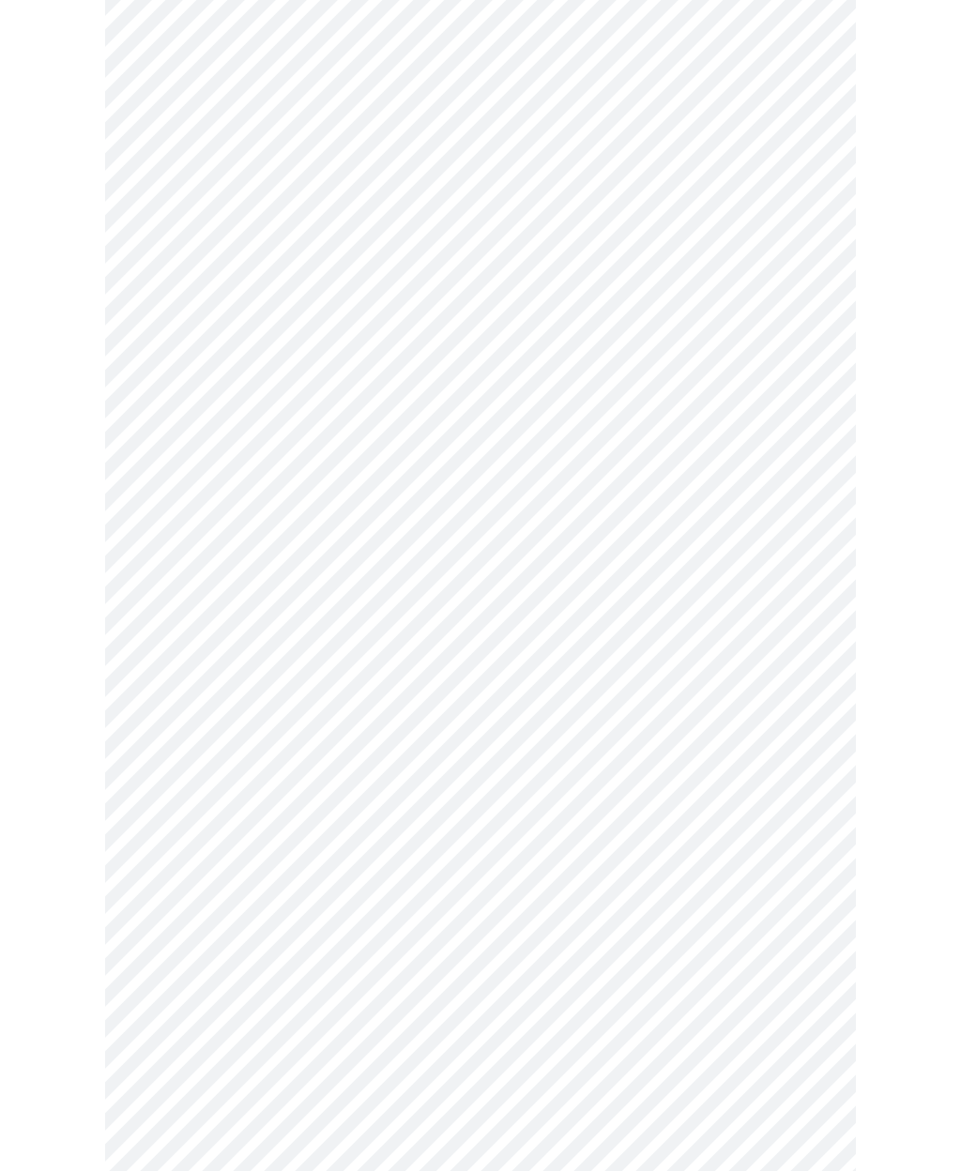
scroll to position [0, 0]
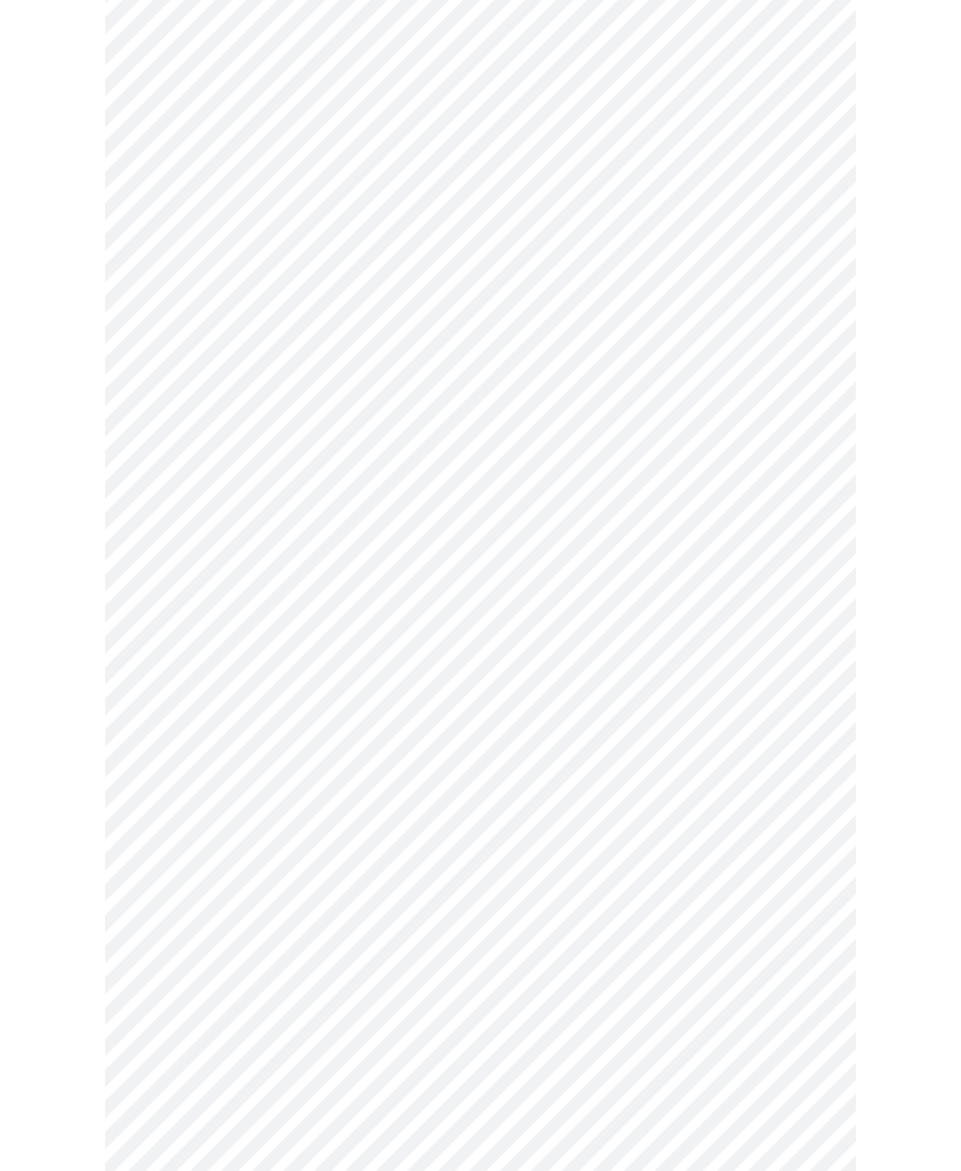
scroll to position [986, 0]
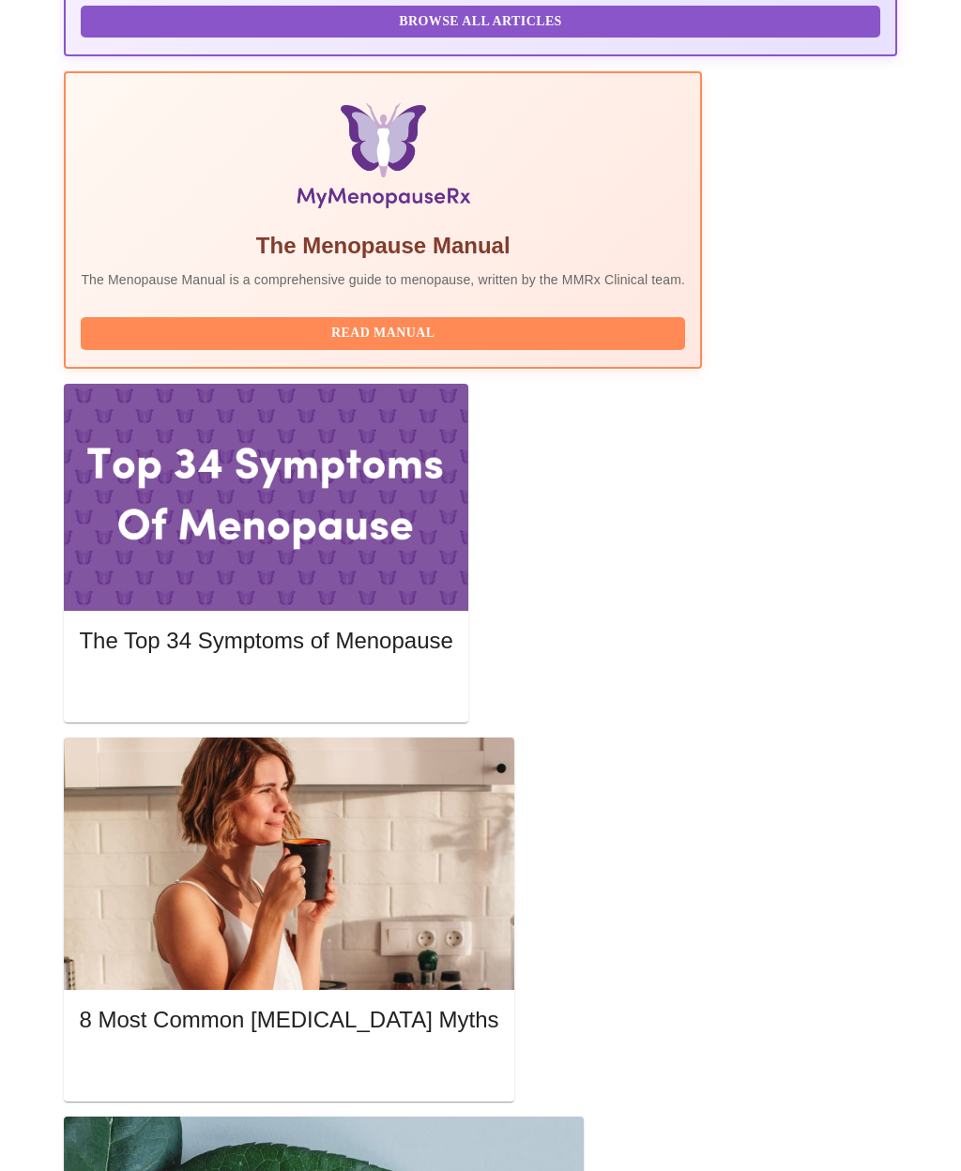
scroll to position [568, 0]
